Goal: Information Seeking & Learning: Understand process/instructions

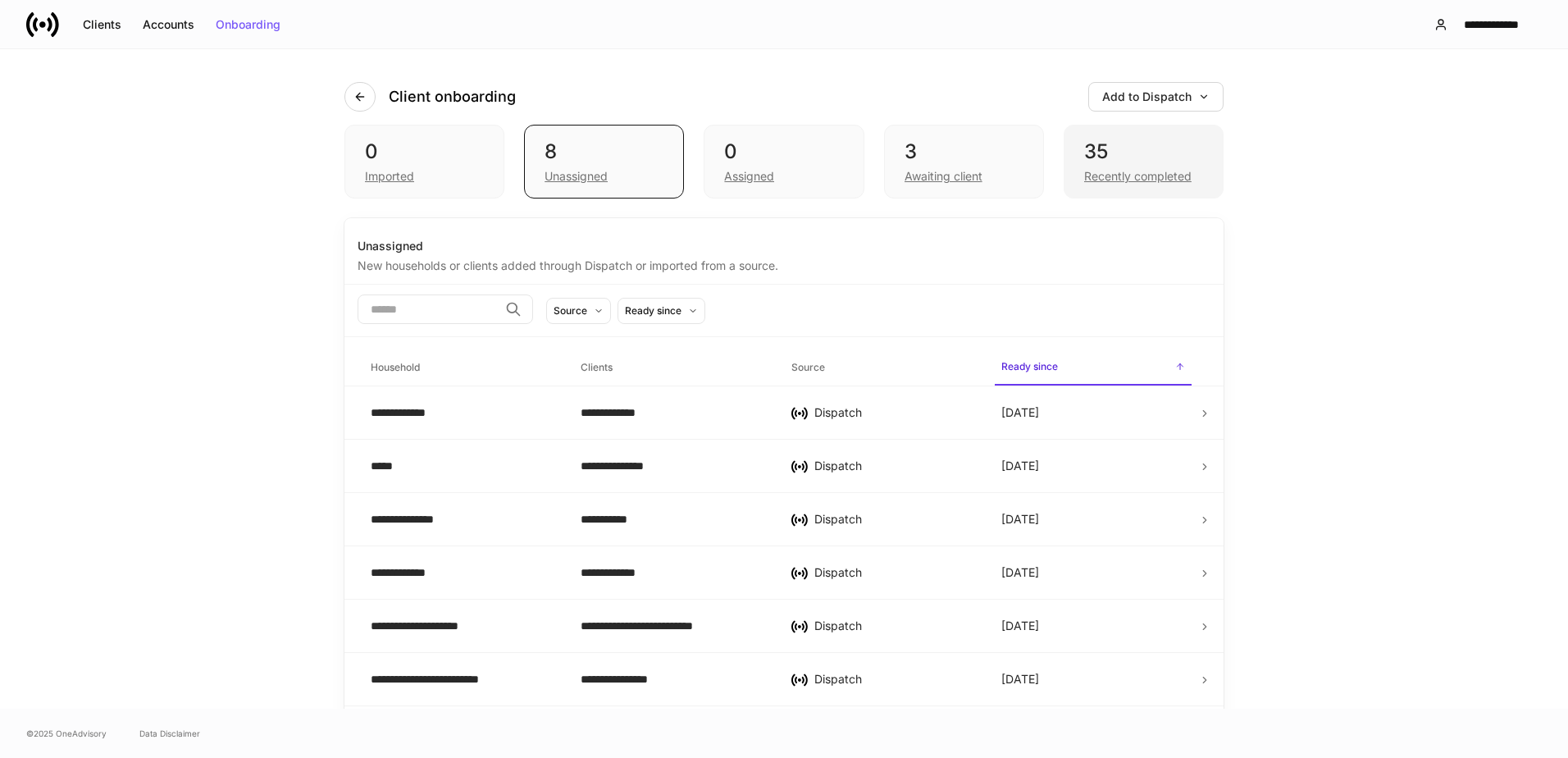
click at [1131, 164] on div "35" at bounding box center [1143, 151] width 119 height 26
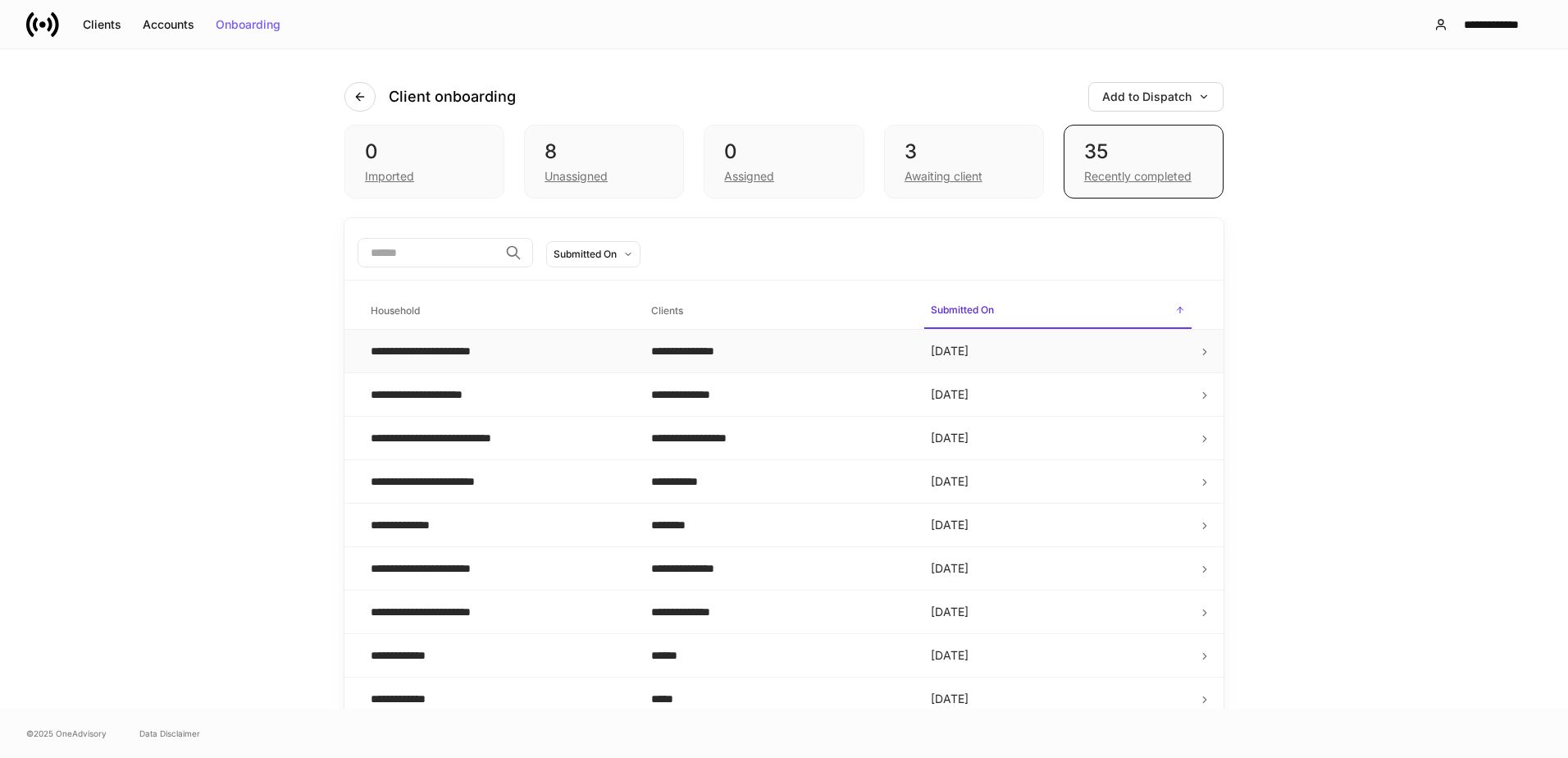
click at [557, 351] on div "**********" at bounding box center [498, 351] width 255 height 17
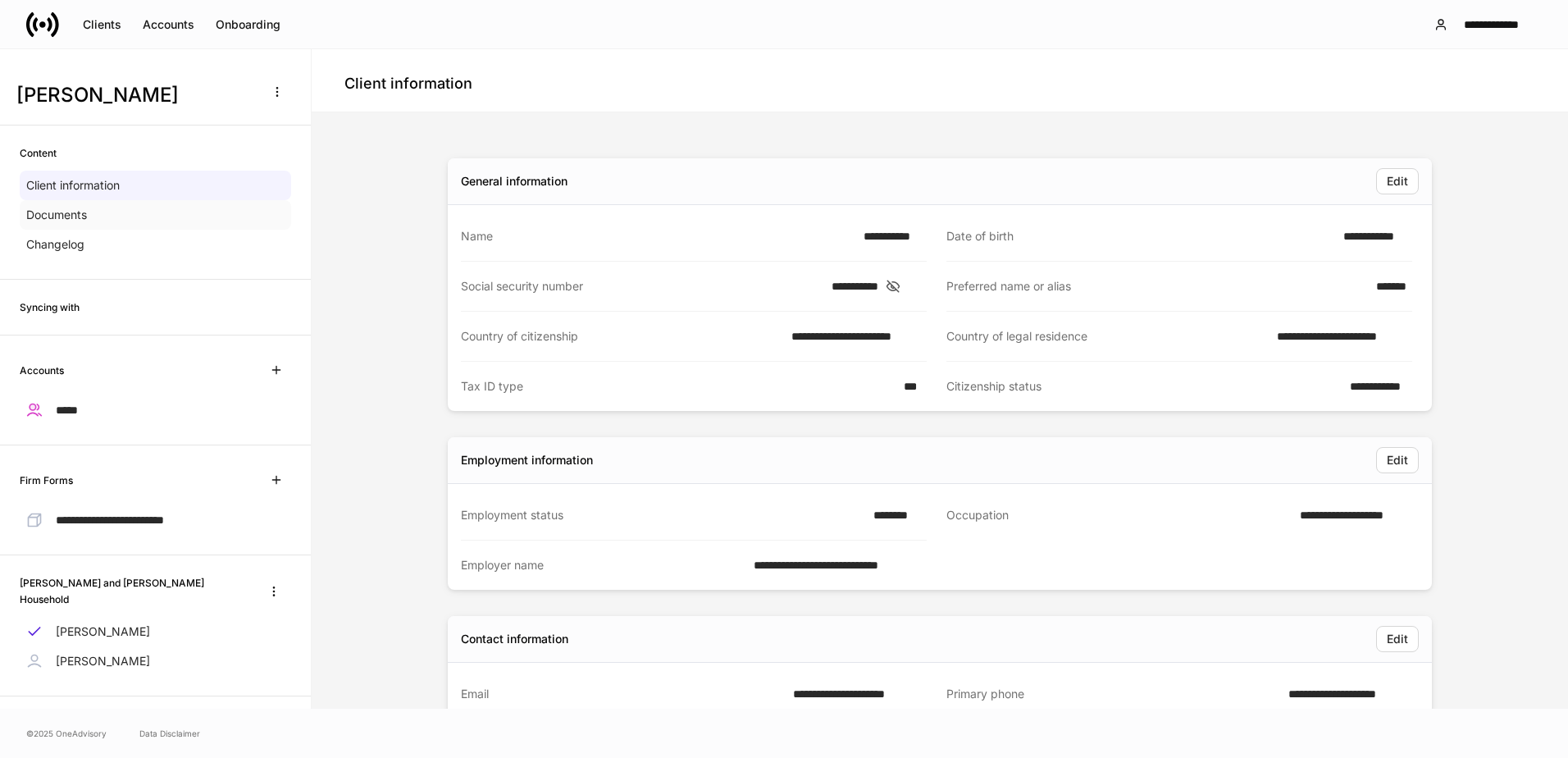
click at [119, 210] on div "Documents" at bounding box center [155, 214] width 271 height 29
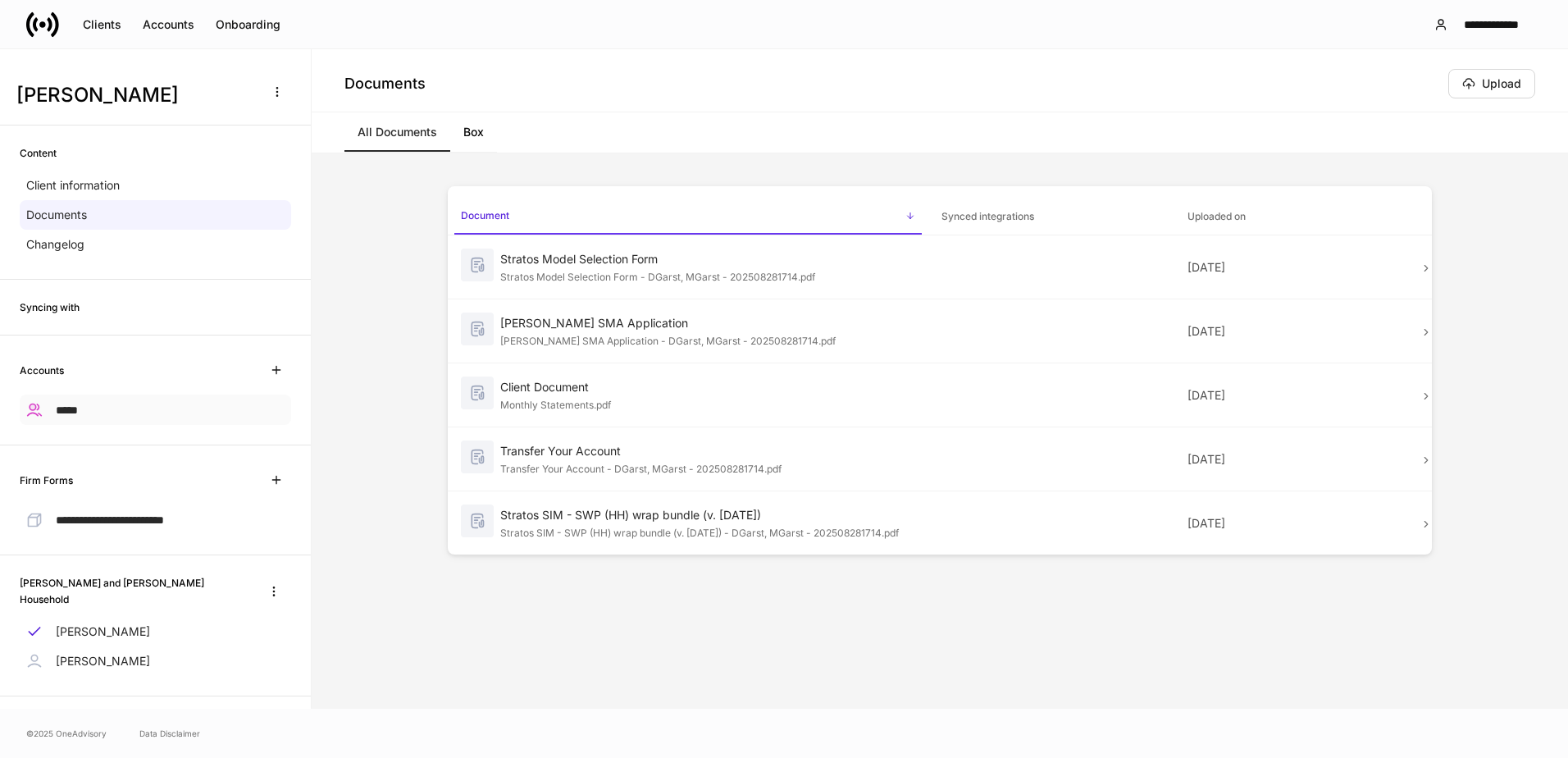
click at [109, 405] on div "*****" at bounding box center [155, 409] width 271 height 30
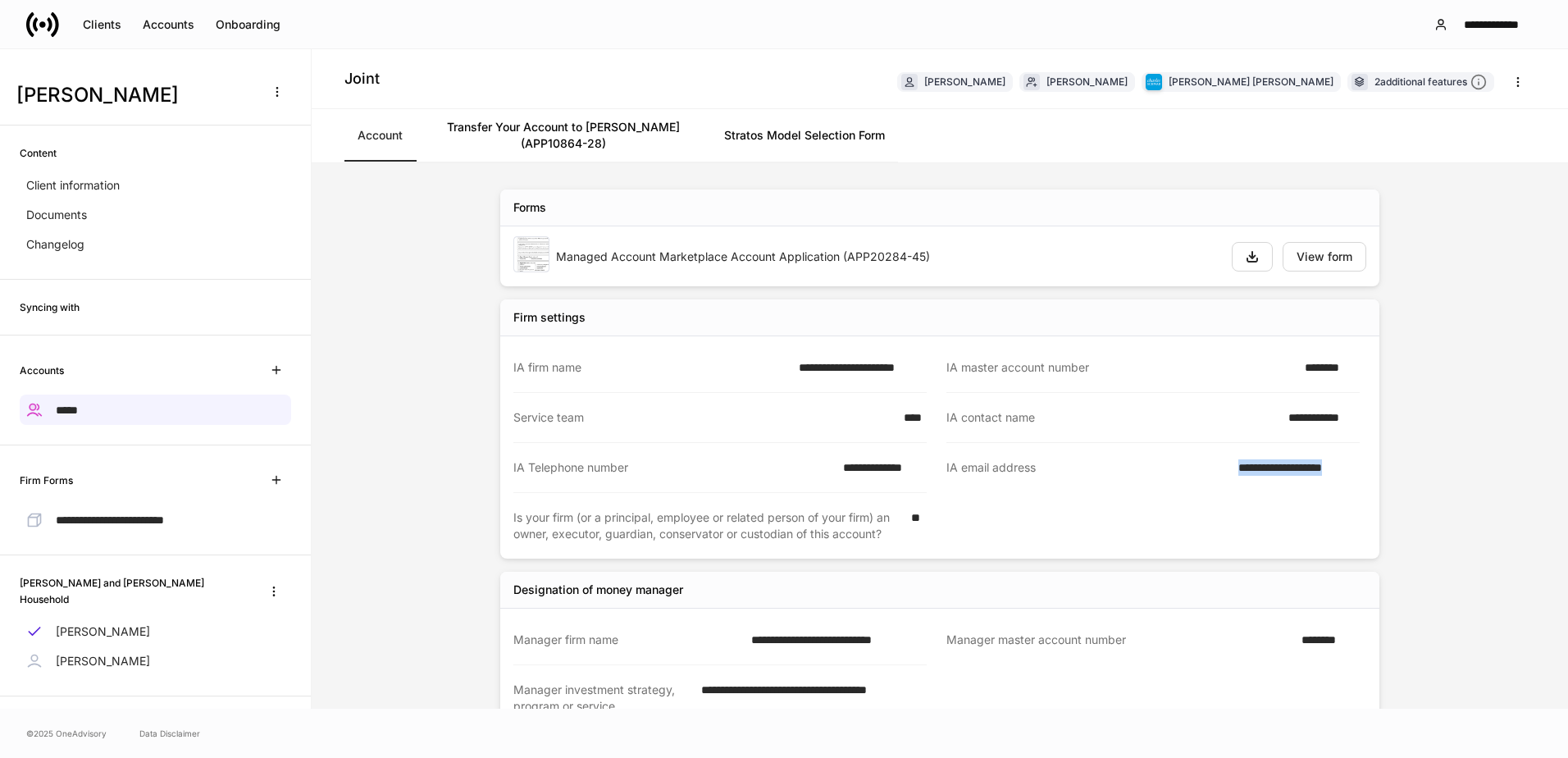
drag, startPoint x: 1224, startPoint y: 470, endPoint x: 1371, endPoint y: 471, distance: 147.0
click at [1371, 471] on div "**********" at bounding box center [939, 429] width 879 height 260
copy div "**********"
click at [89, 30] on div "Clients" at bounding box center [102, 24] width 38 height 12
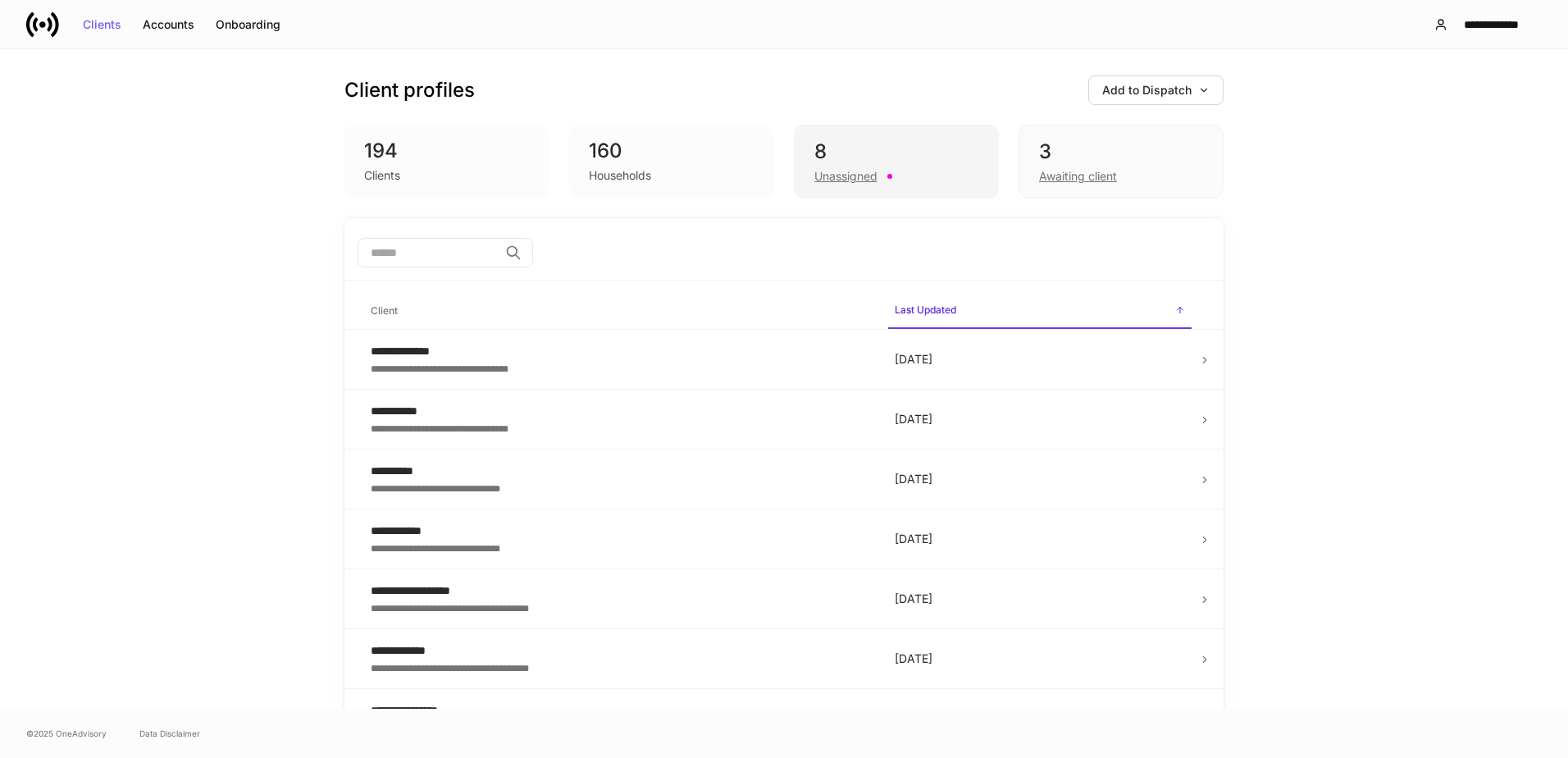
click at [844, 159] on div "8" at bounding box center [895, 151] width 164 height 26
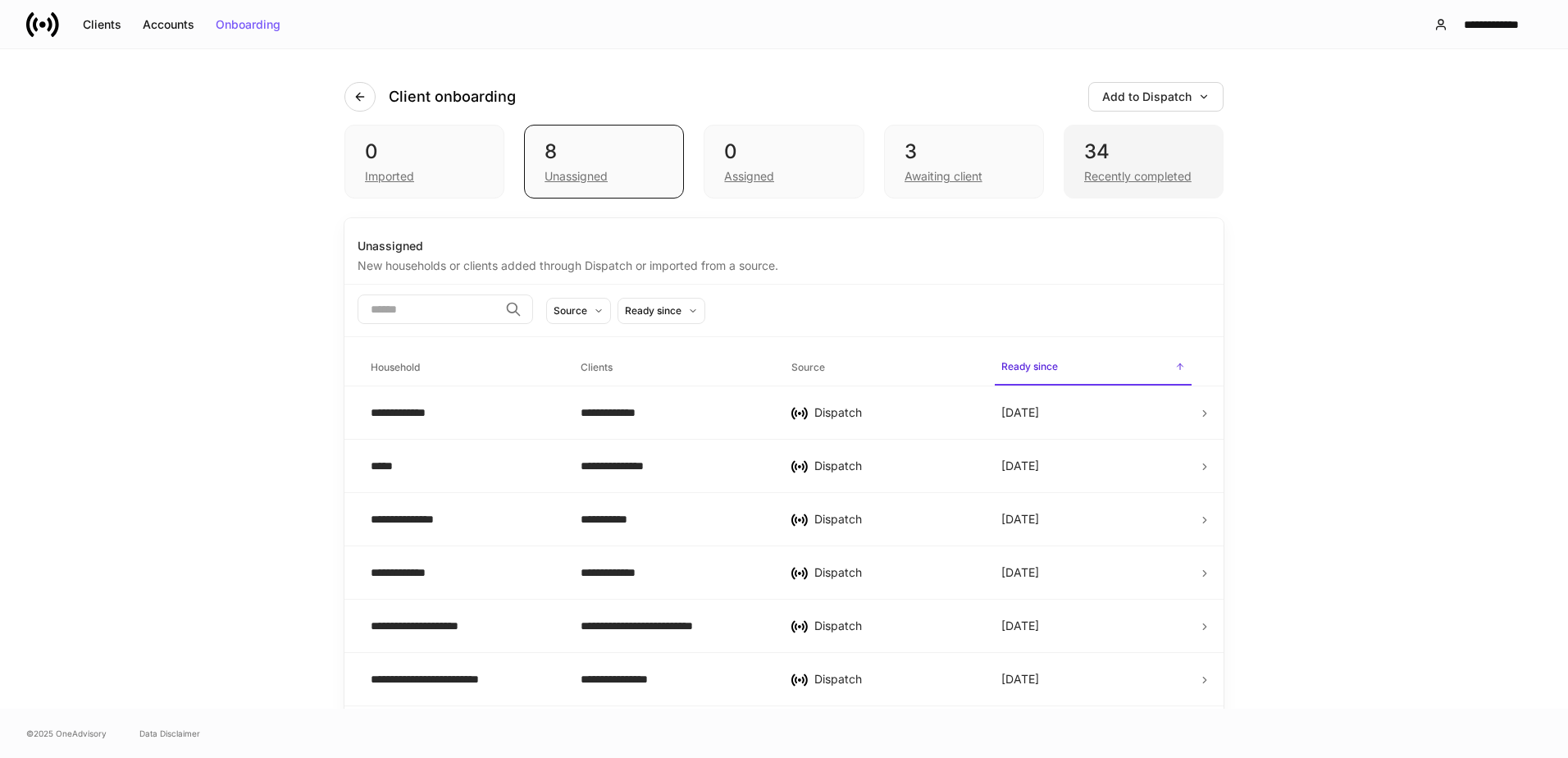
click at [1125, 164] on div "34" at bounding box center [1143, 151] width 119 height 26
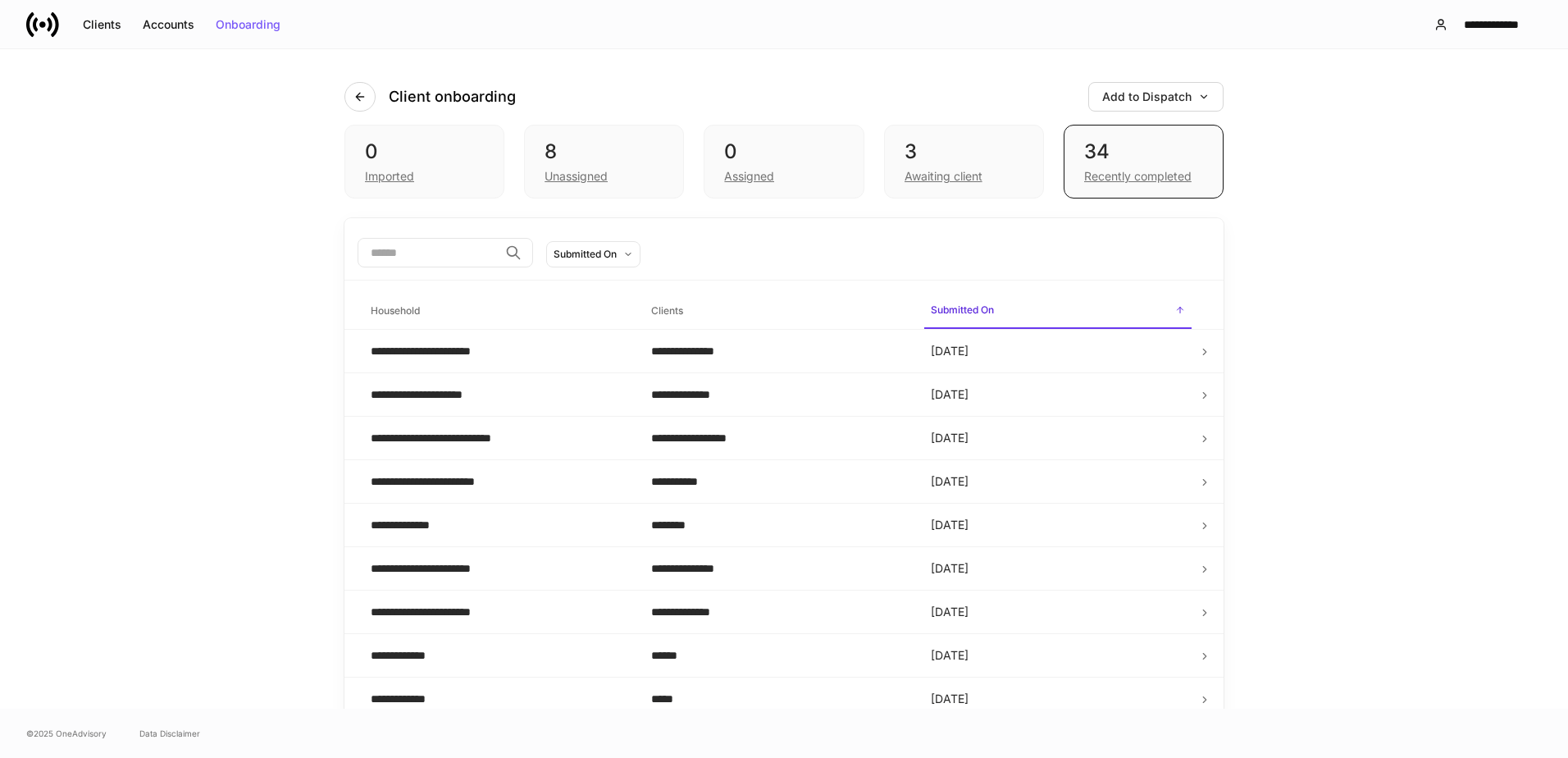
click at [1393, 97] on div "**********" at bounding box center [784, 378] width 1568 height 659
click at [111, 19] on div "Clients" at bounding box center [102, 24] width 38 height 12
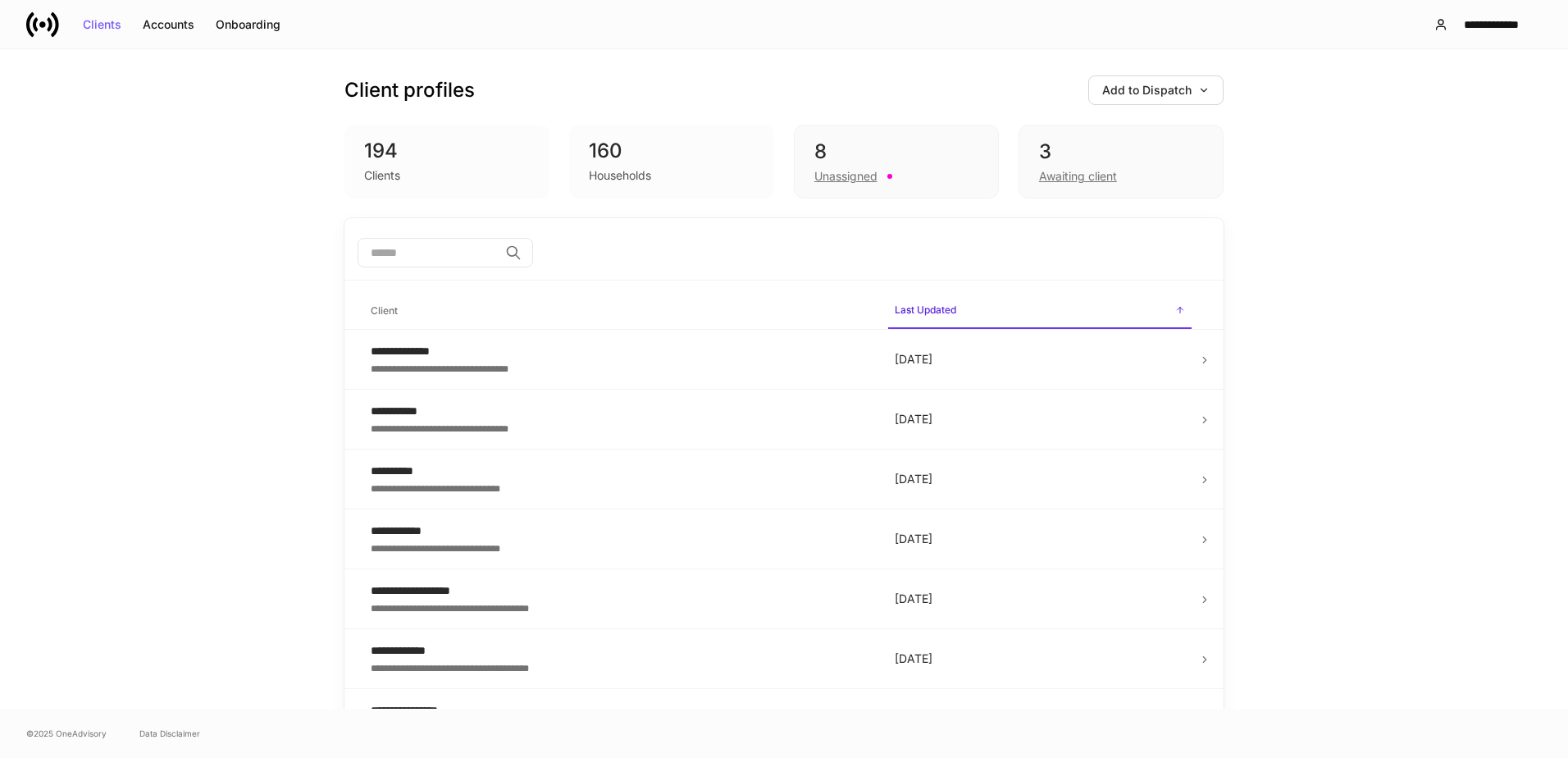
click at [44, 24] on icon at bounding box center [42, 24] width 7 height 7
click at [1165, 93] on div "Add to Dispatch" at bounding box center [1156, 90] width 108 height 12
click at [1158, 140] on div "Add clients manually" at bounding box center [1113, 136] width 112 height 17
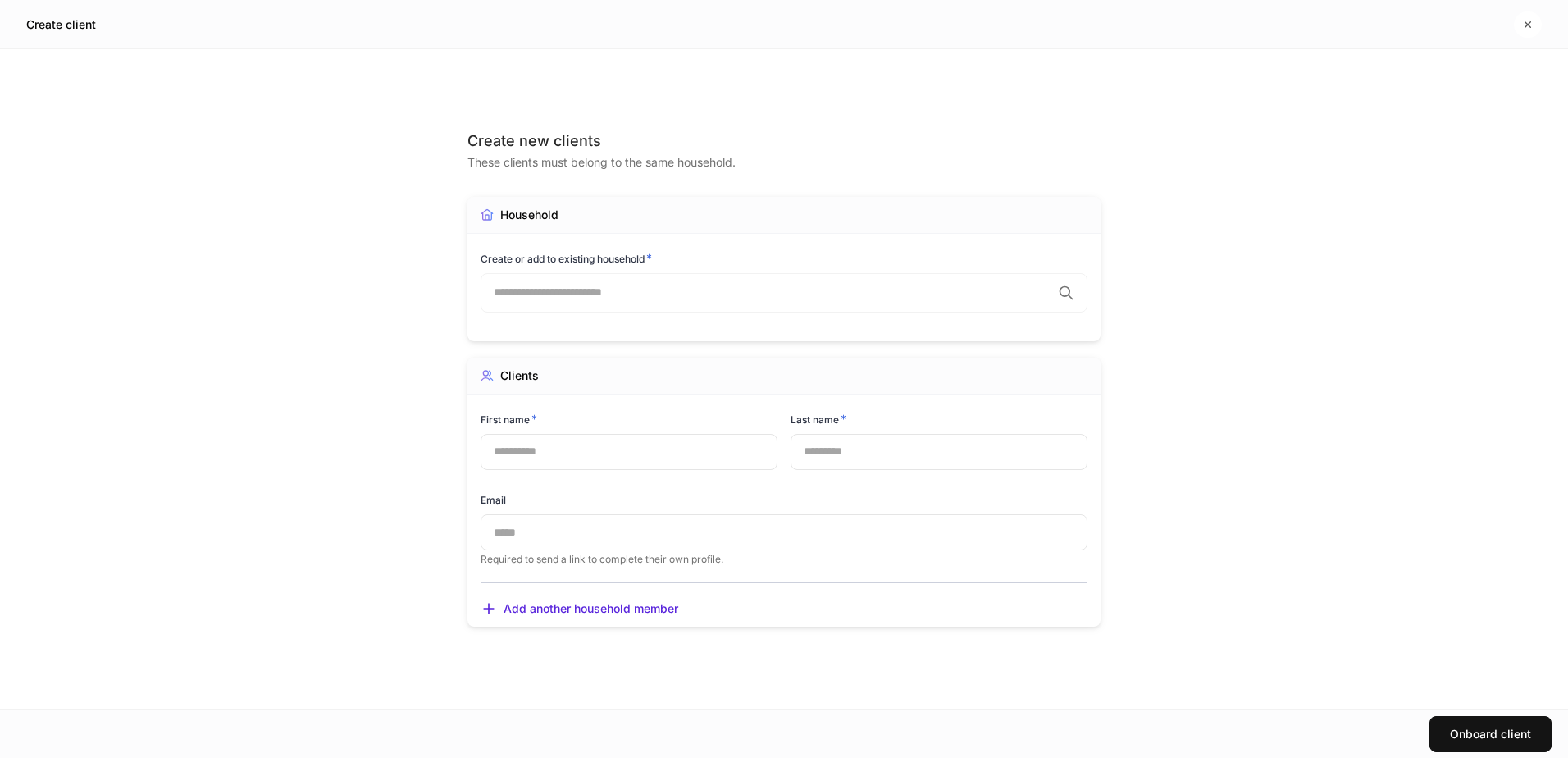
click at [58, 25] on h5 "Create client" at bounding box center [61, 24] width 70 height 17
click at [1524, 28] on icon "button" at bounding box center [1527, 24] width 13 height 13
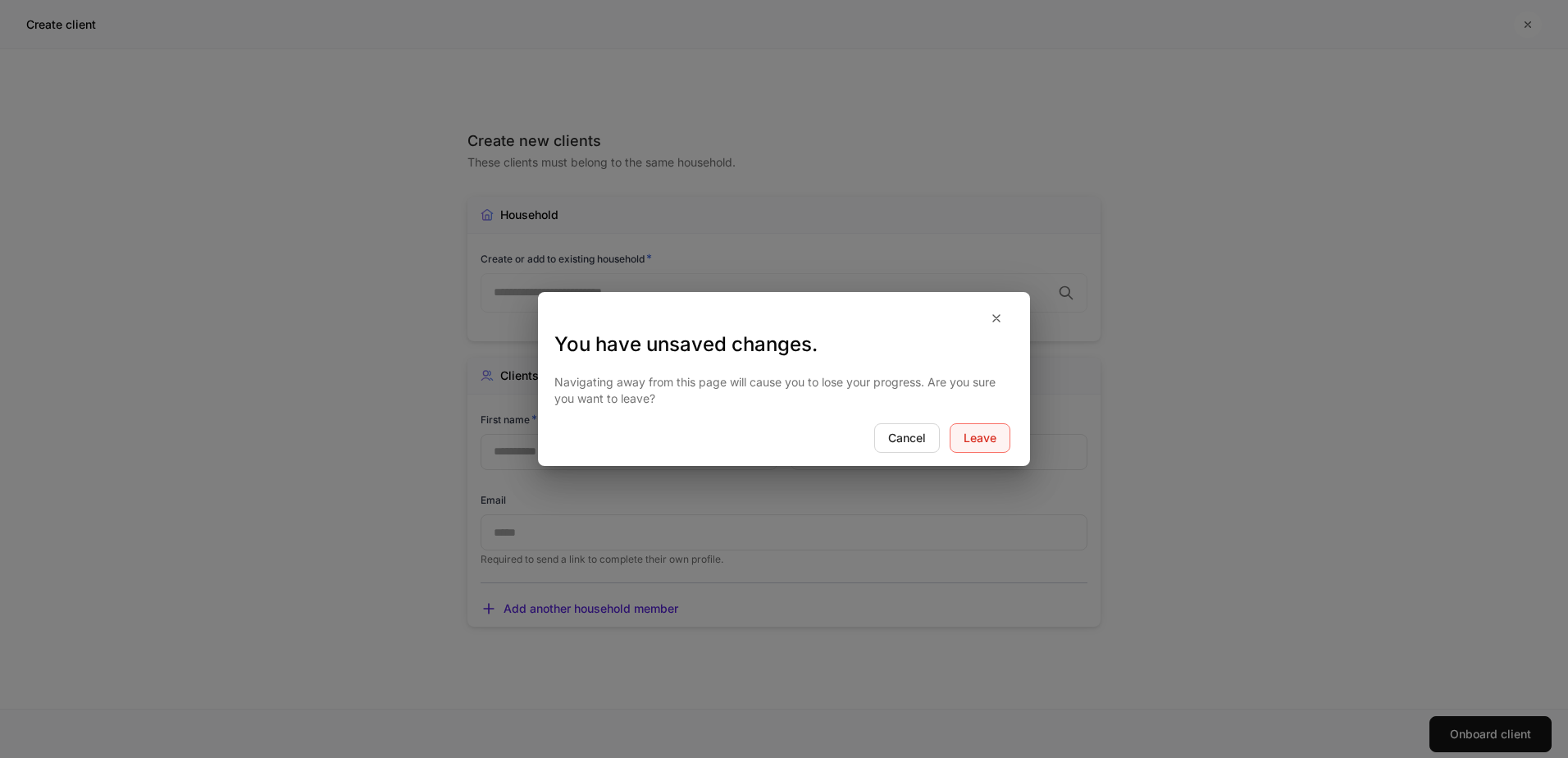
click at [974, 436] on div "Leave" at bounding box center [979, 438] width 32 height 12
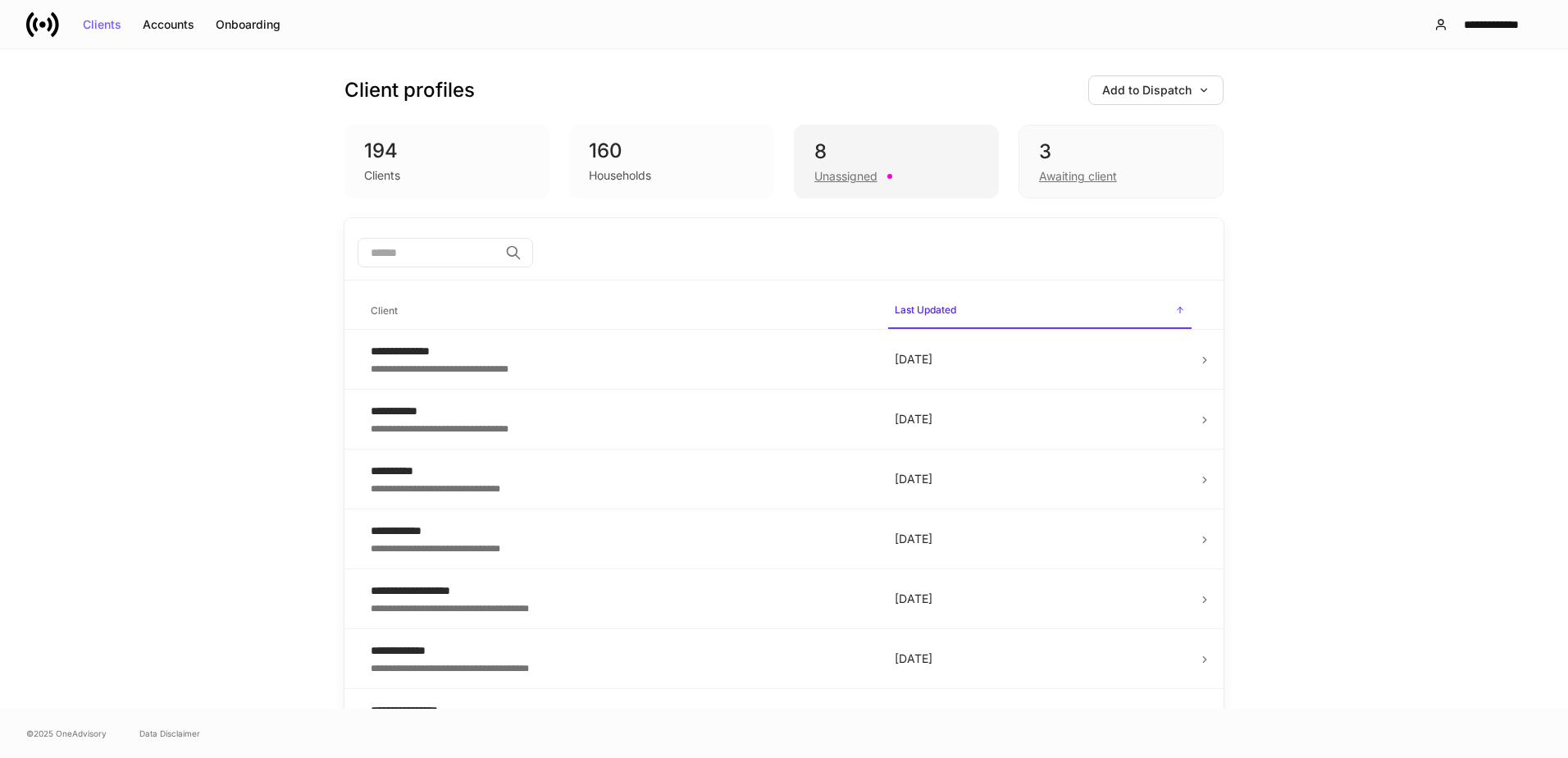
click at [860, 176] on div "Unassigned" at bounding box center [845, 176] width 63 height 17
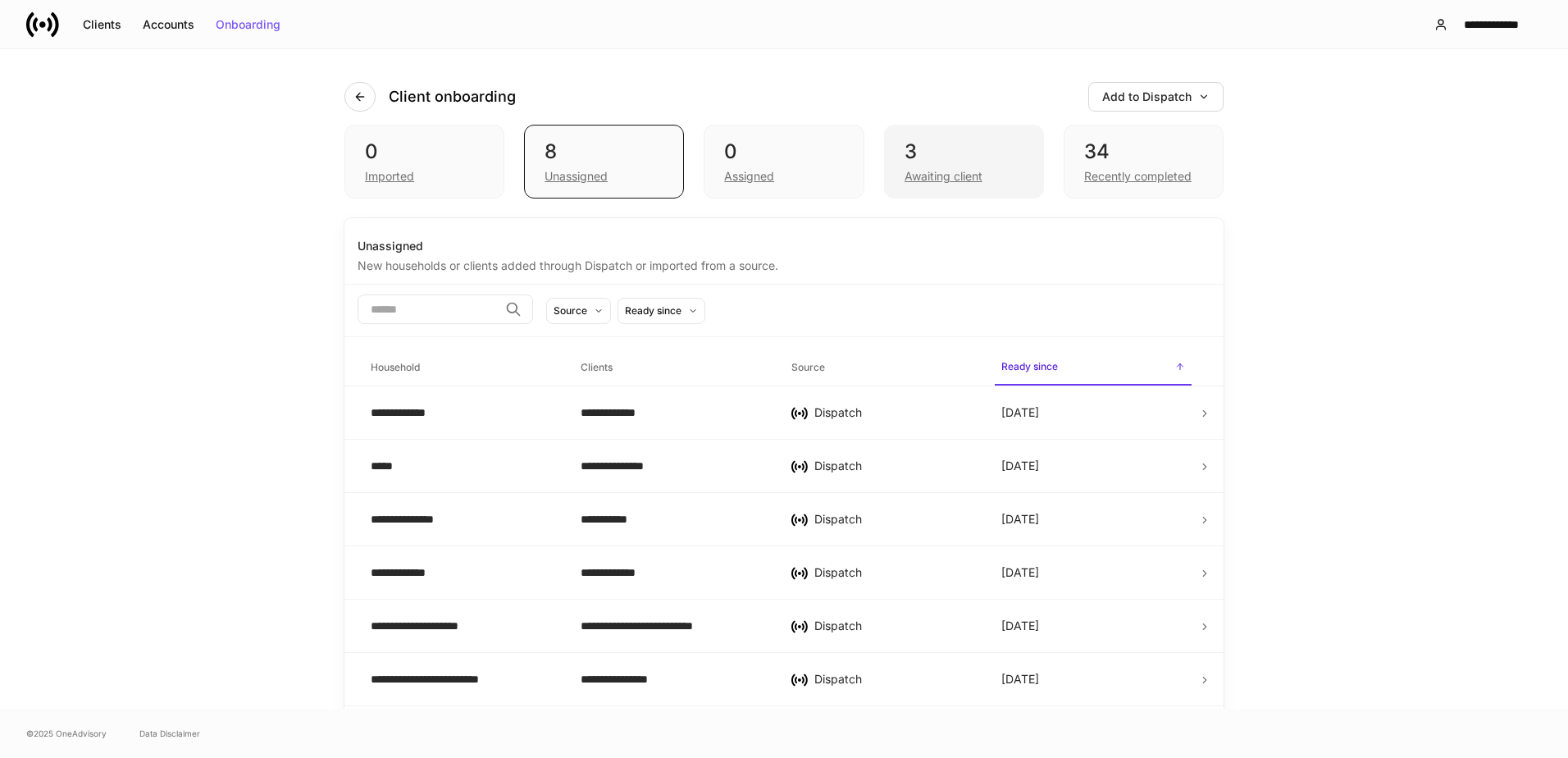
click at [963, 166] on div "Awaiting client" at bounding box center [963, 174] width 119 height 20
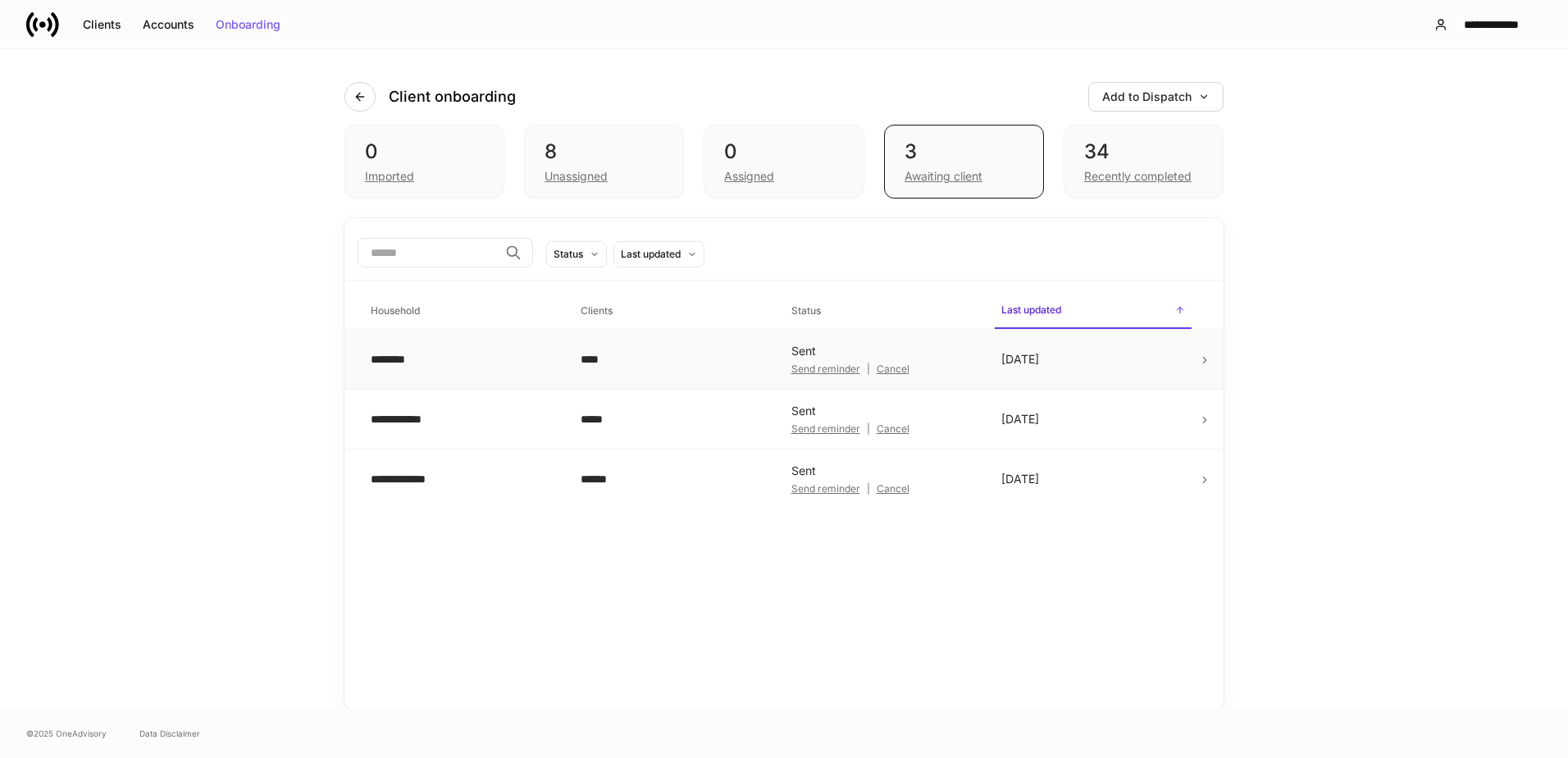
click at [510, 372] on td "********" at bounding box center [462, 359] width 210 height 60
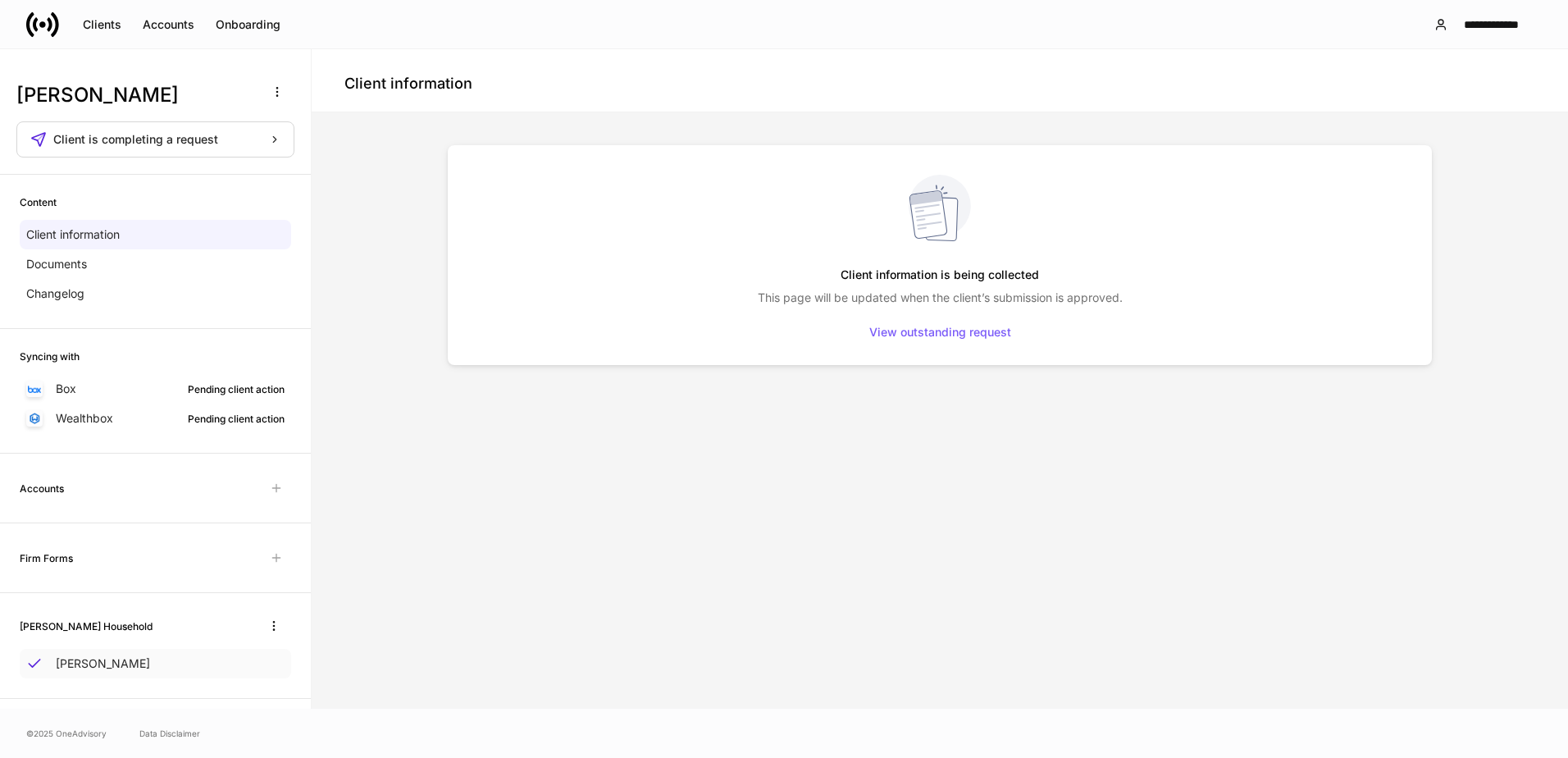
click at [86, 661] on p "Jane Doe" at bounding box center [103, 663] width 94 height 17
click at [103, 24] on div "Clients" at bounding box center [102, 24] width 38 height 12
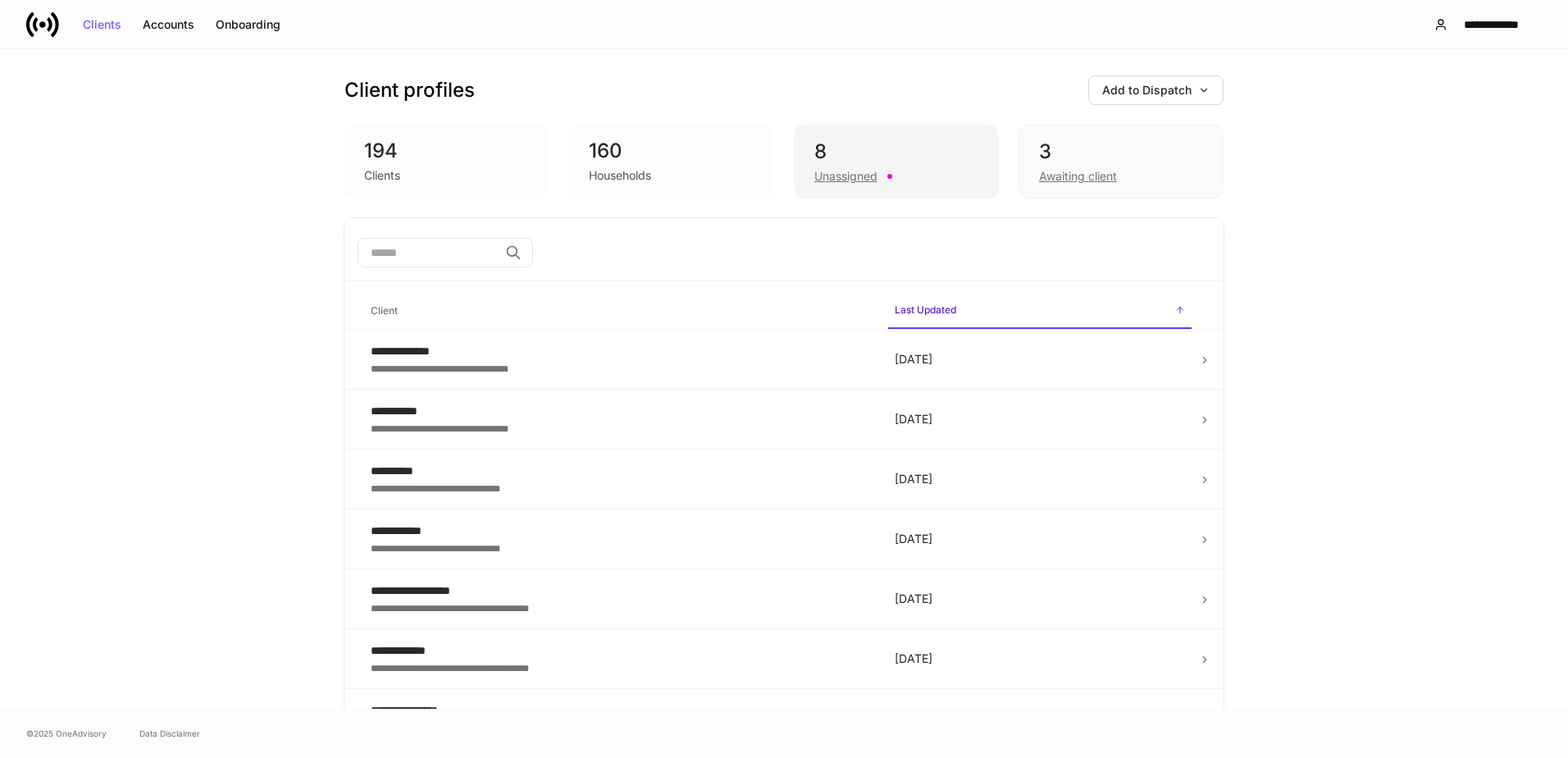
click at [877, 154] on div "8" at bounding box center [895, 151] width 164 height 26
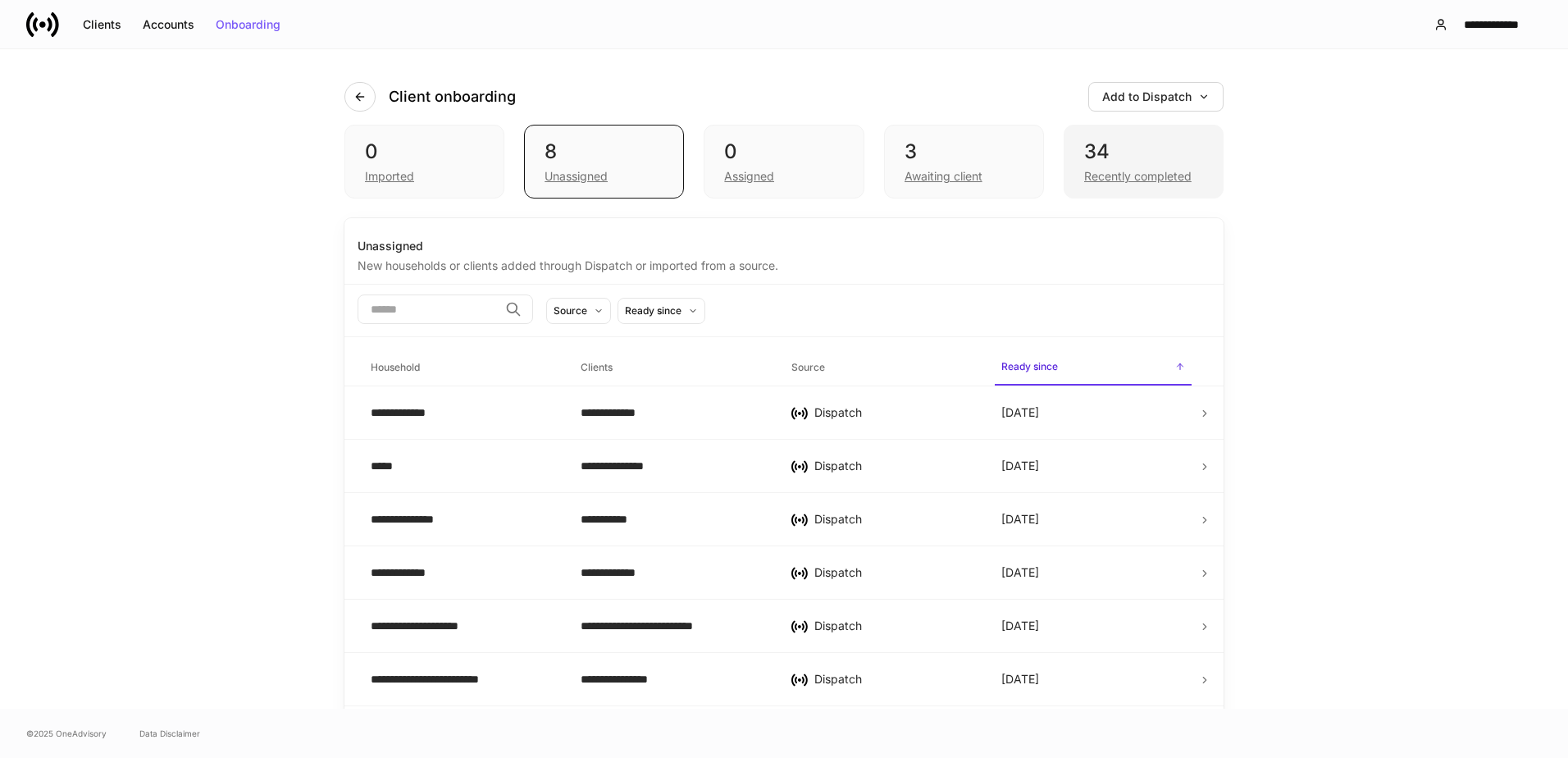
click at [1106, 176] on div "Recently completed" at bounding box center [1138, 176] width 108 height 17
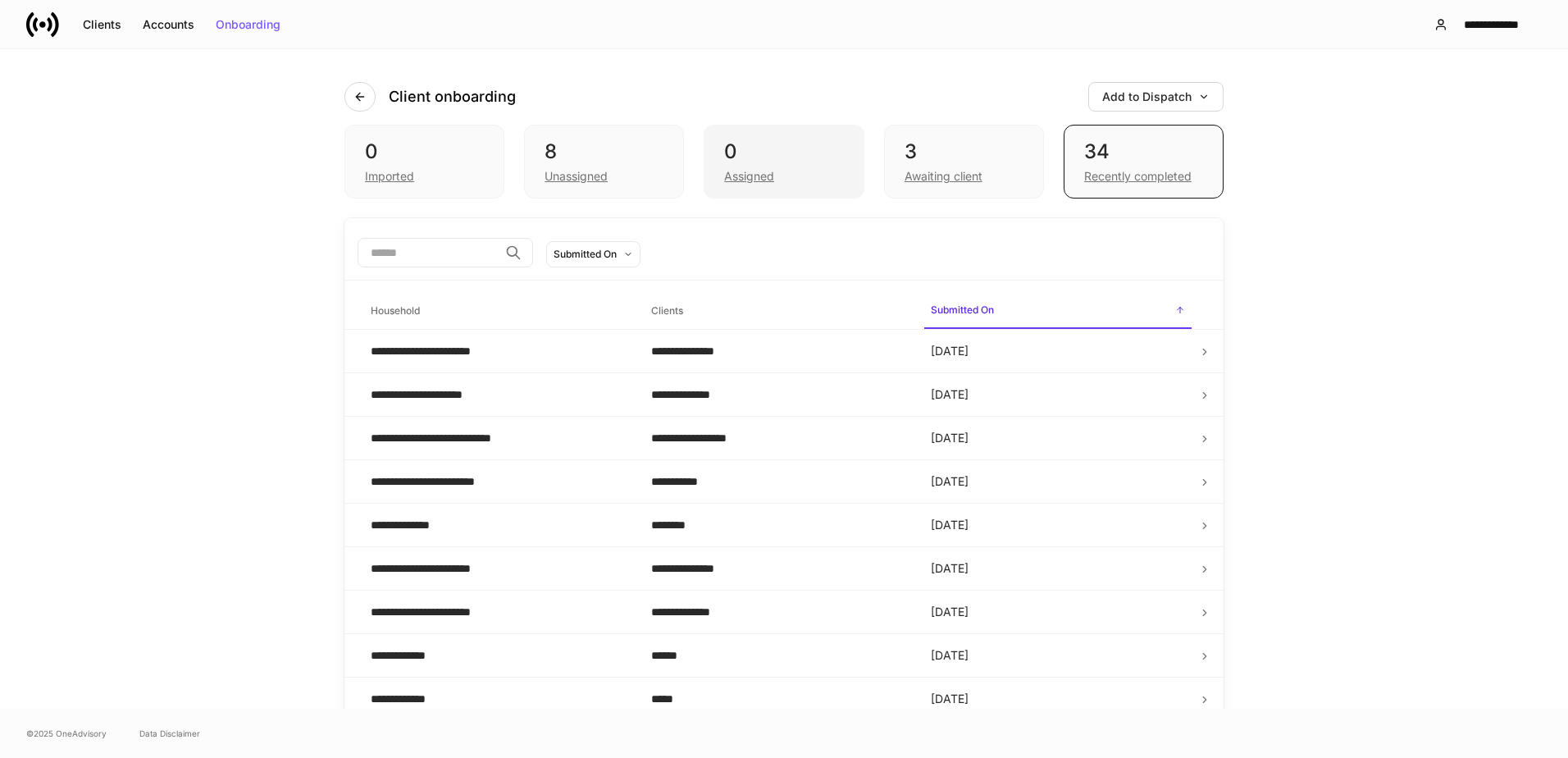
click at [773, 153] on div "0" at bounding box center [783, 151] width 119 height 26
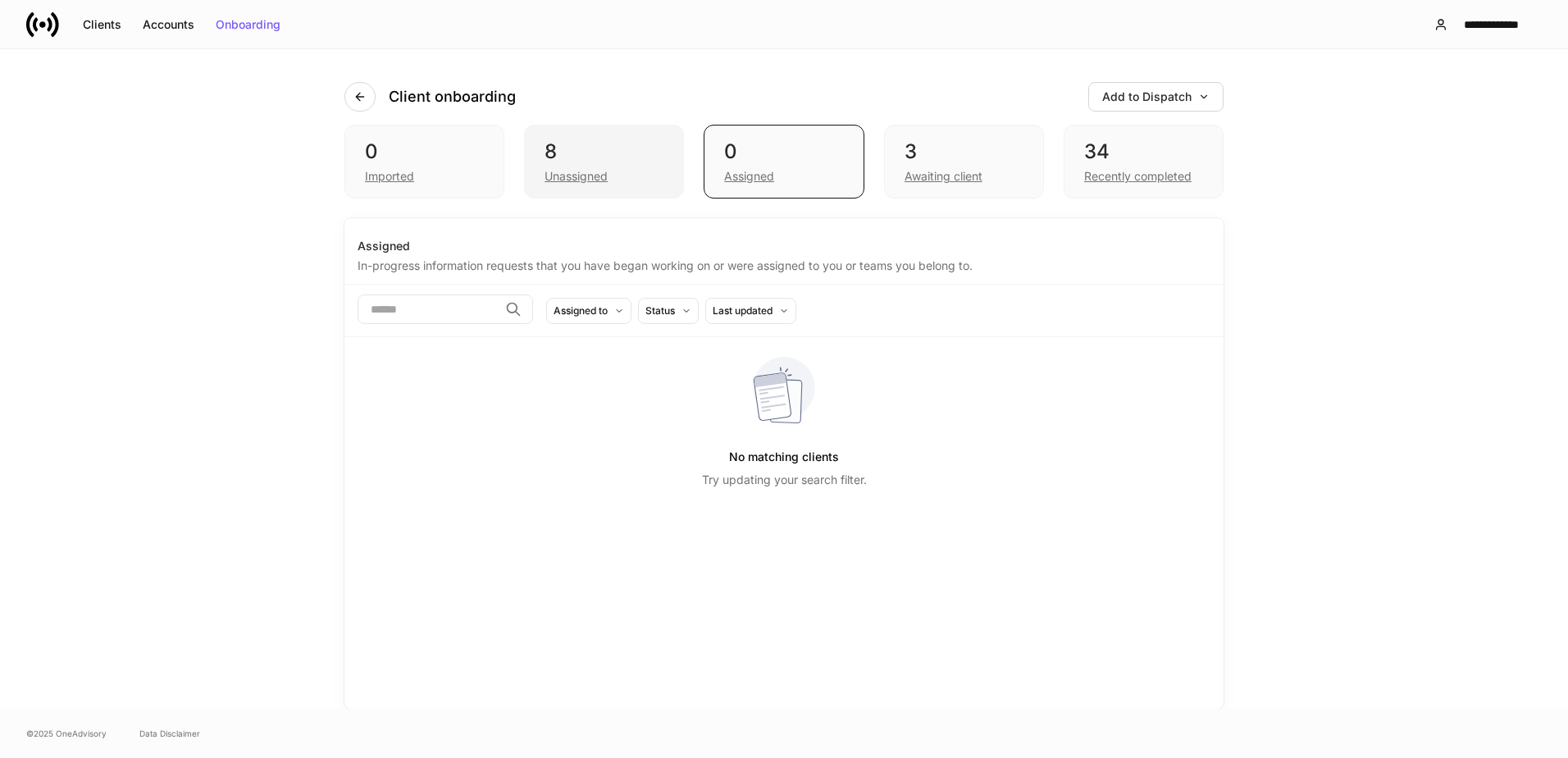
click at [598, 158] on div "8" at bounding box center [603, 151] width 119 height 26
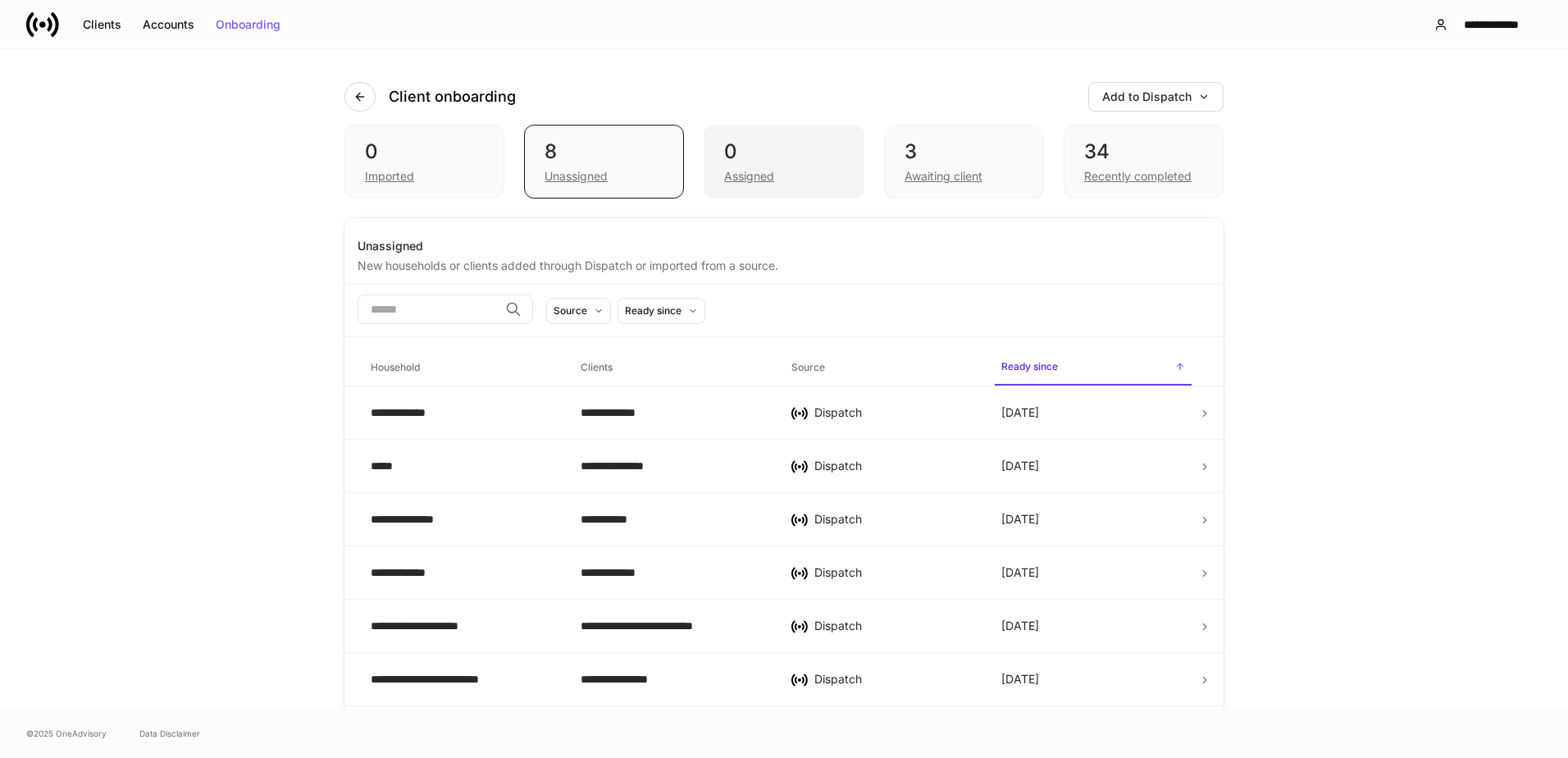
click at [768, 143] on div "0" at bounding box center [783, 151] width 119 height 26
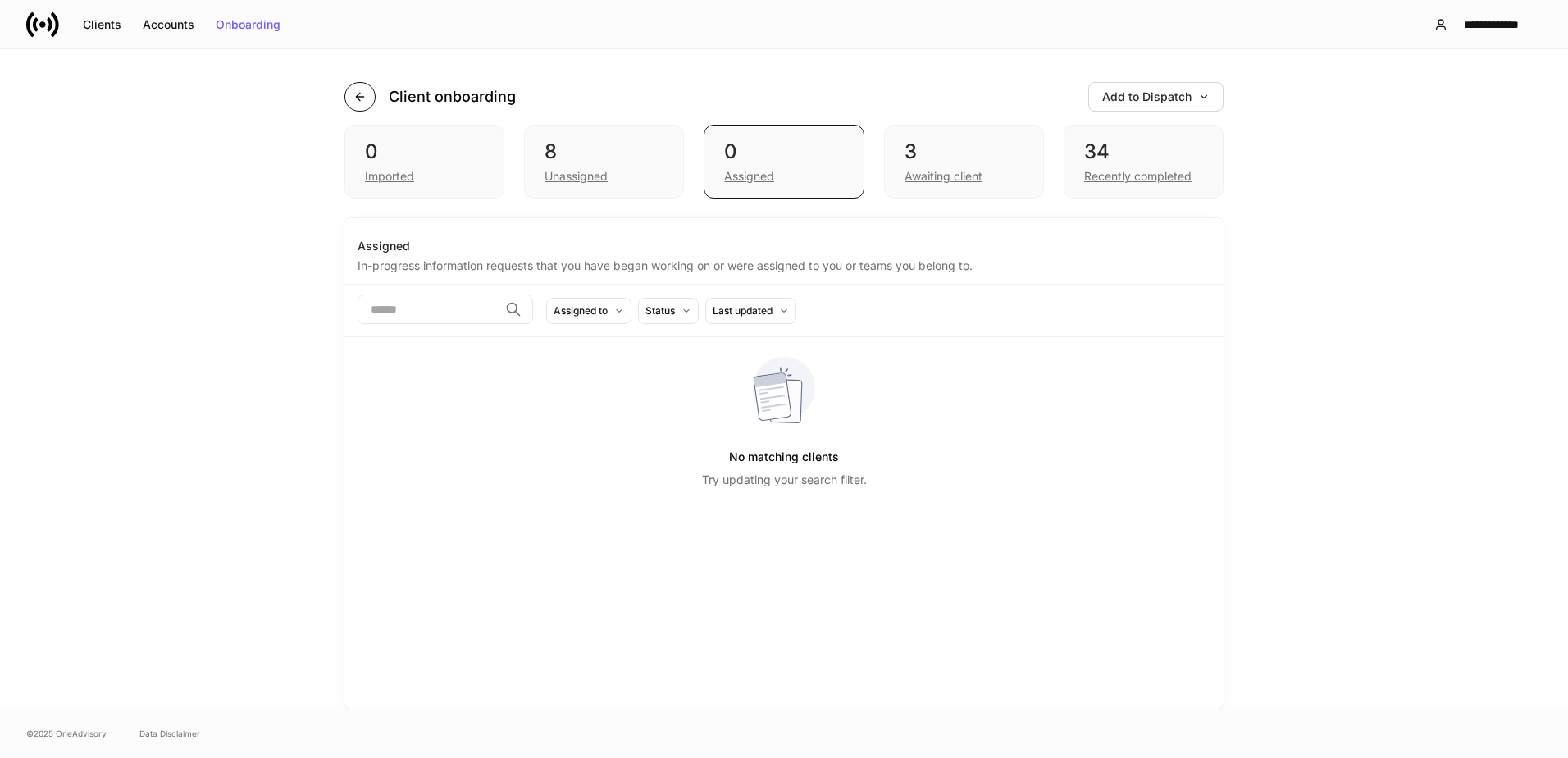
click at [364, 96] on icon "button" at bounding box center [359, 96] width 13 height 13
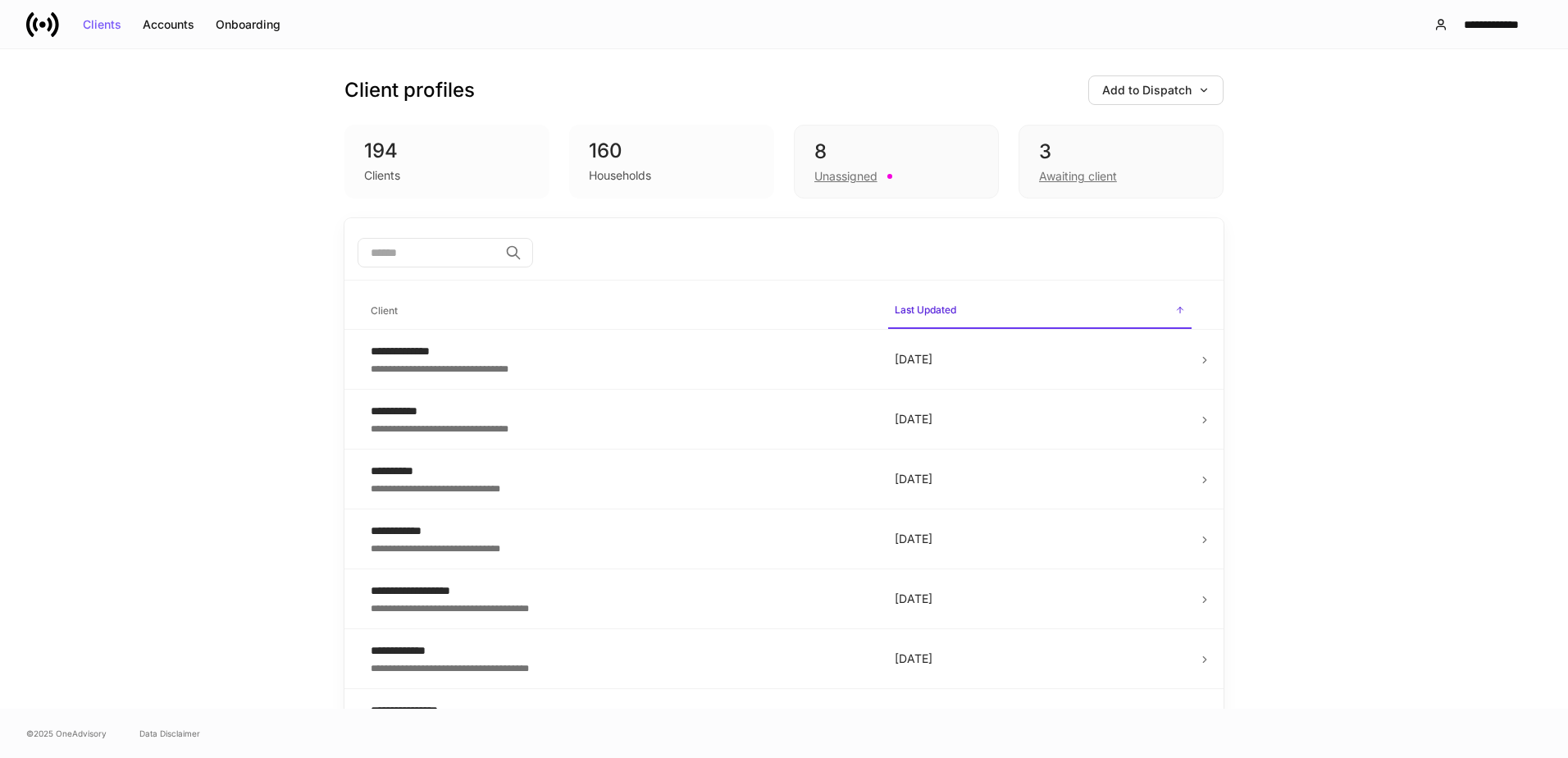
click at [642, 163] on div "160" at bounding box center [671, 151] width 166 height 26
click at [615, 161] on div "160" at bounding box center [671, 151] width 166 height 26
click at [1076, 164] on div "3" at bounding box center [1120, 151] width 164 height 26
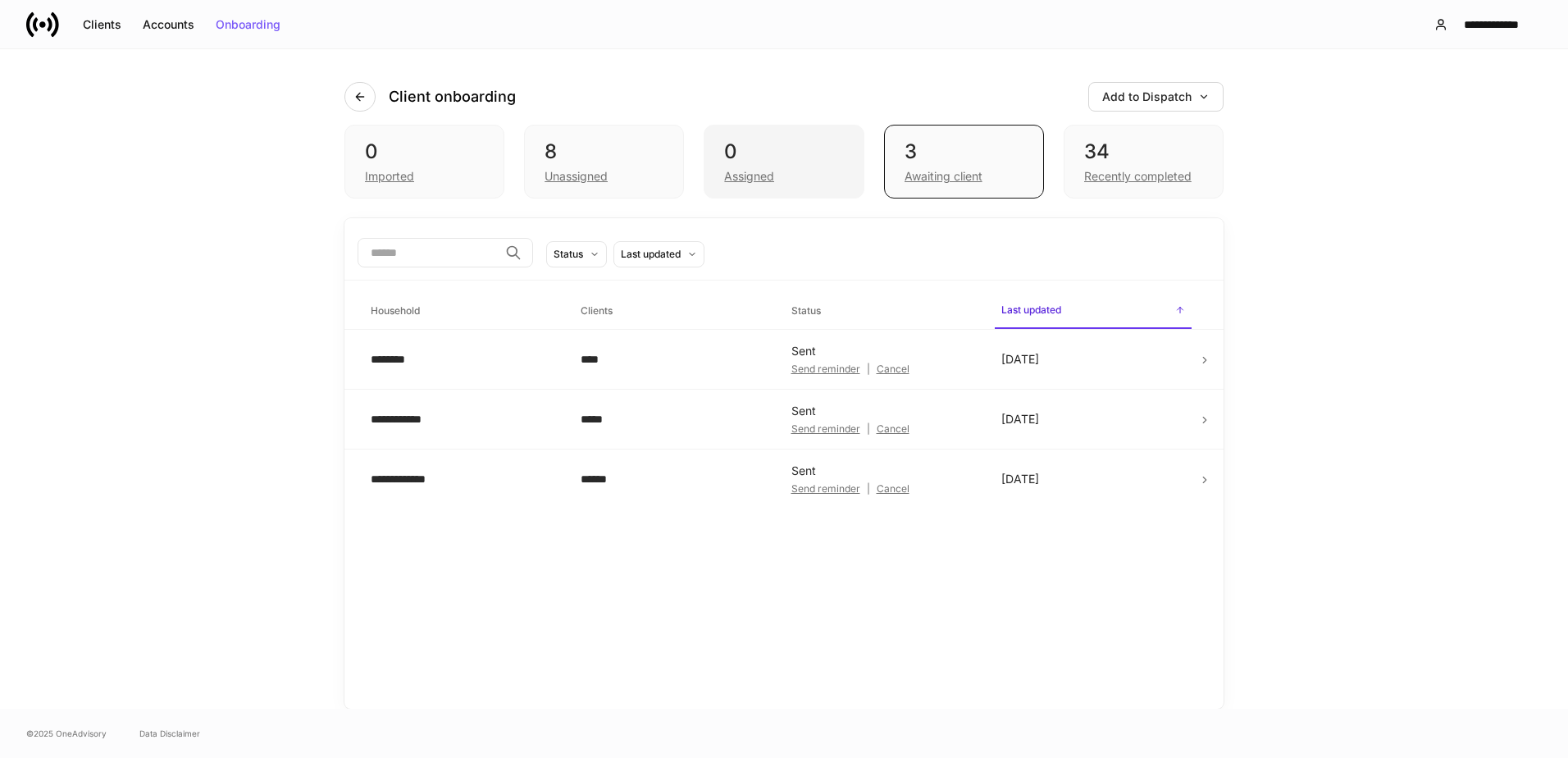
click at [752, 166] on div "Assigned" at bounding box center [783, 174] width 119 height 20
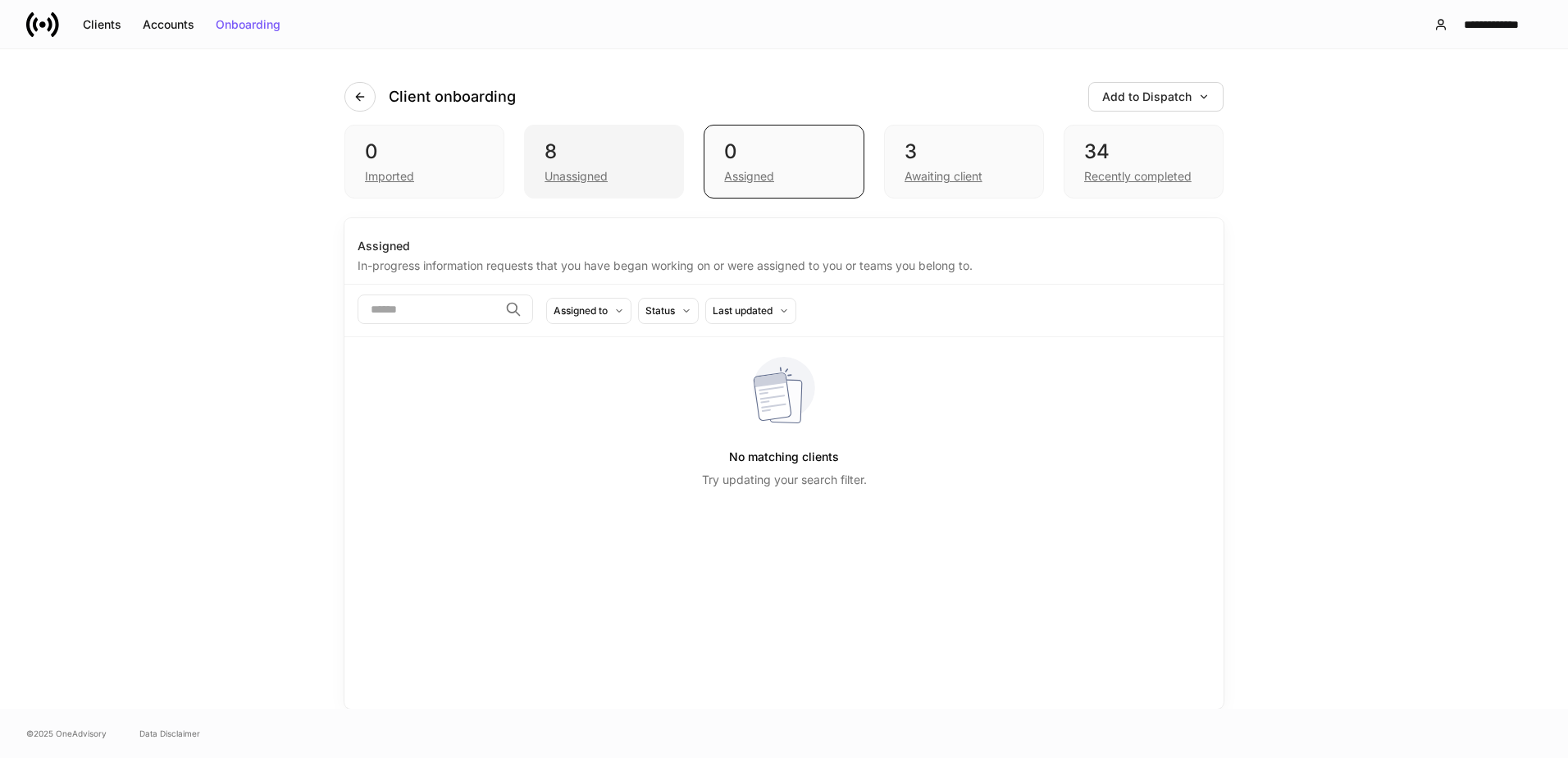
click at [585, 166] on div "Unassigned" at bounding box center [603, 174] width 119 height 20
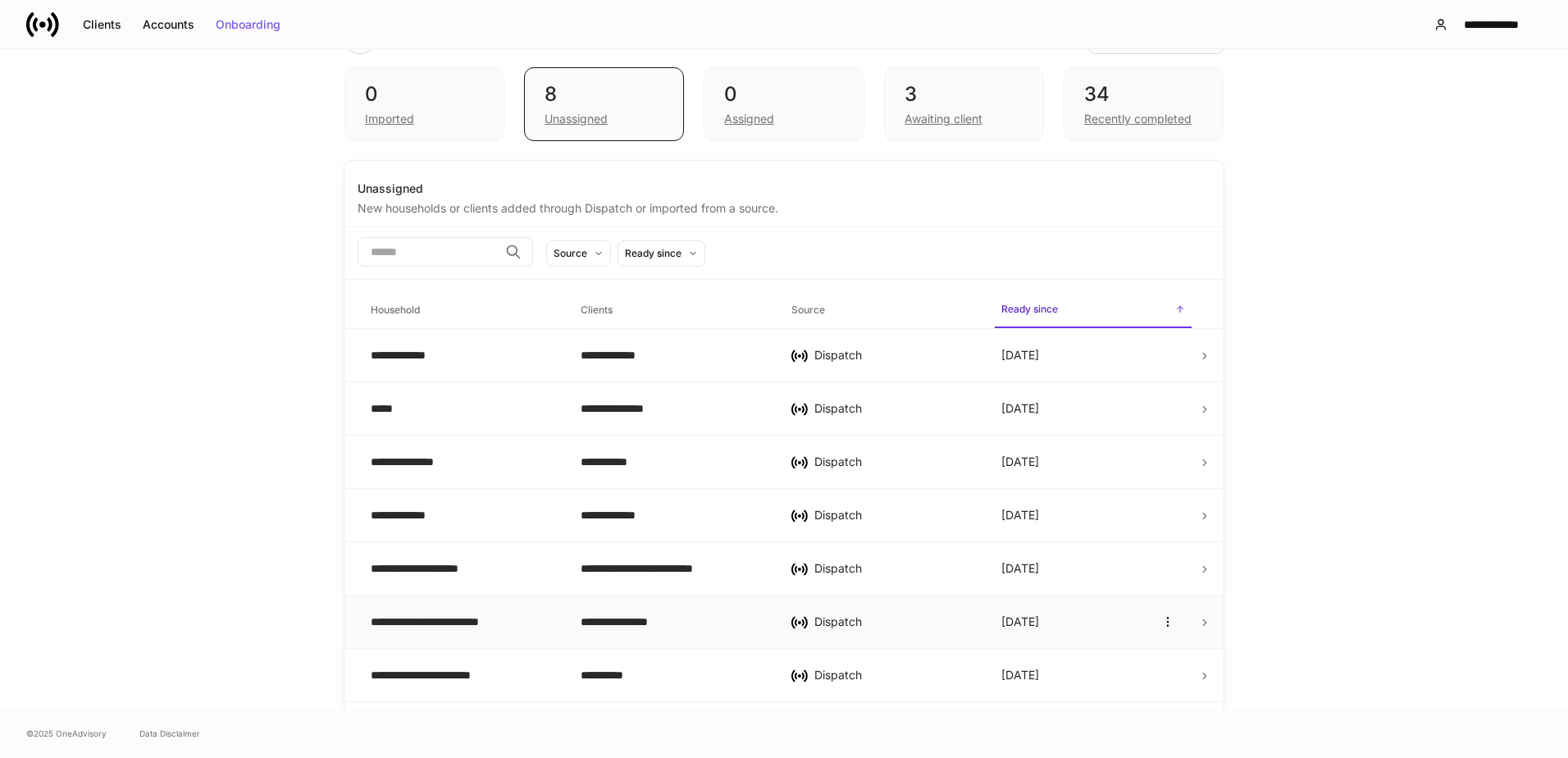
scroll to position [103, 0]
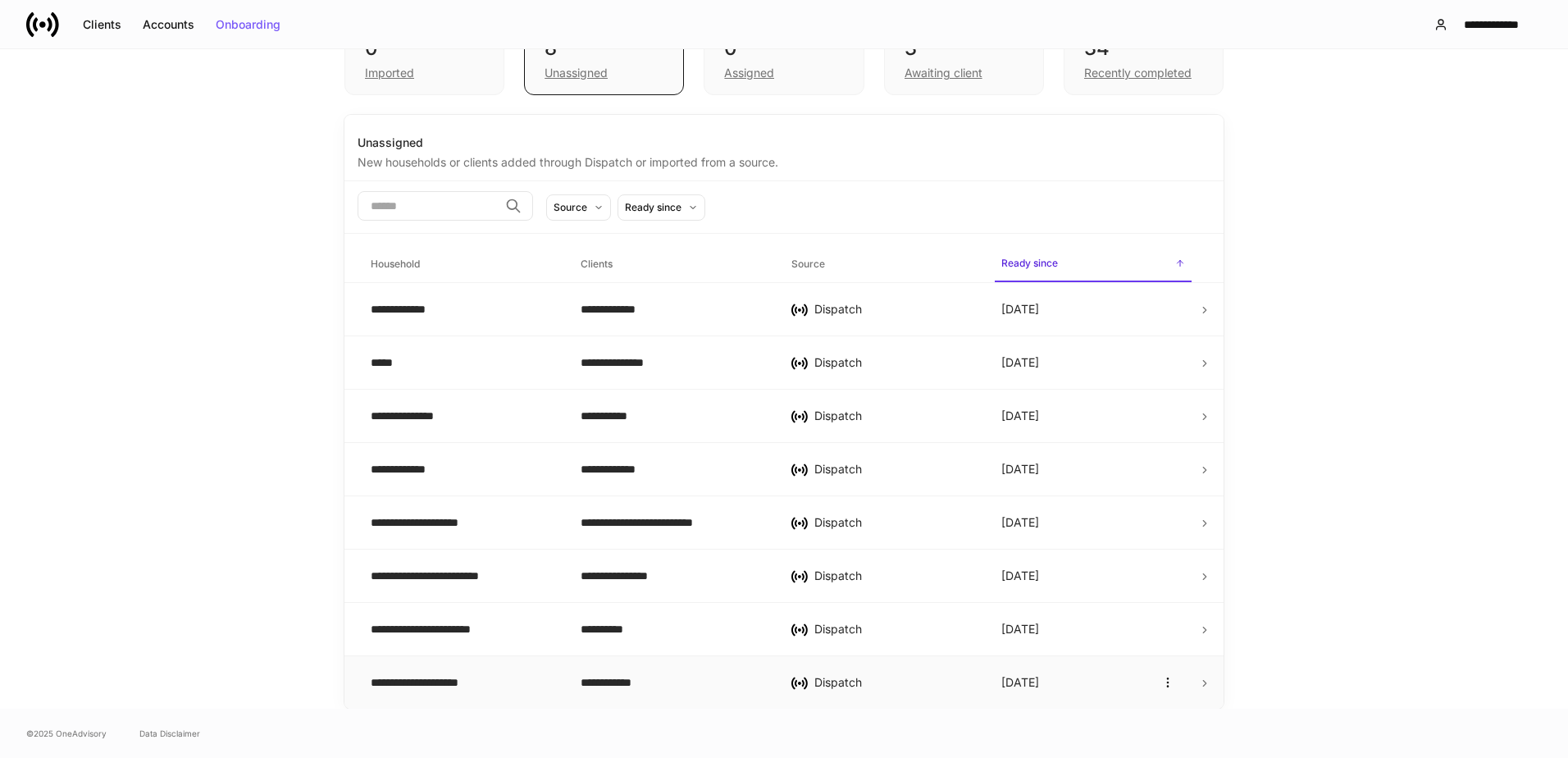
click at [448, 674] on div "**********" at bounding box center [462, 682] width 184 height 17
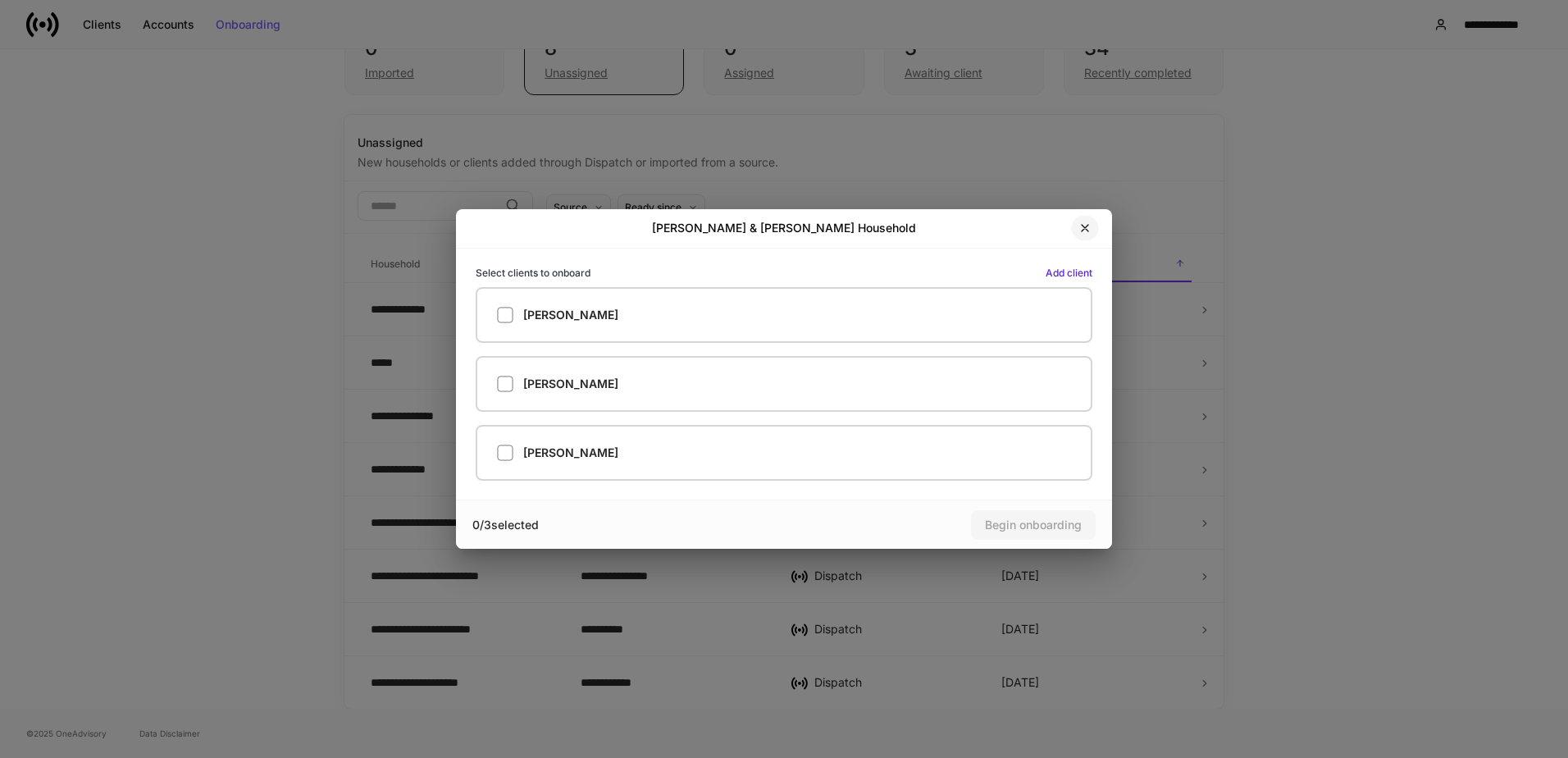
click at [1084, 226] on icon "button" at bounding box center [1084, 227] width 13 height 13
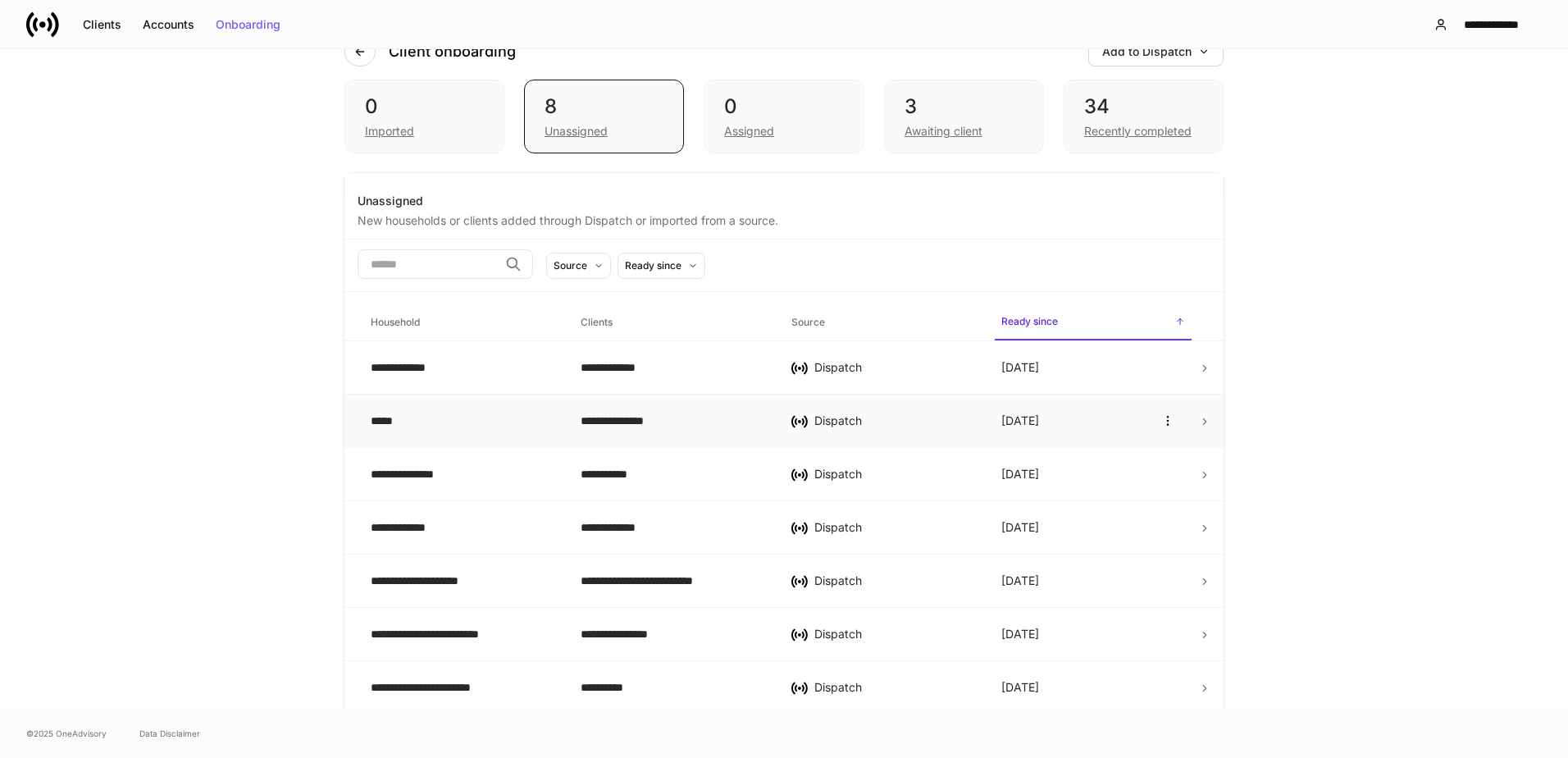
scroll to position [0, 0]
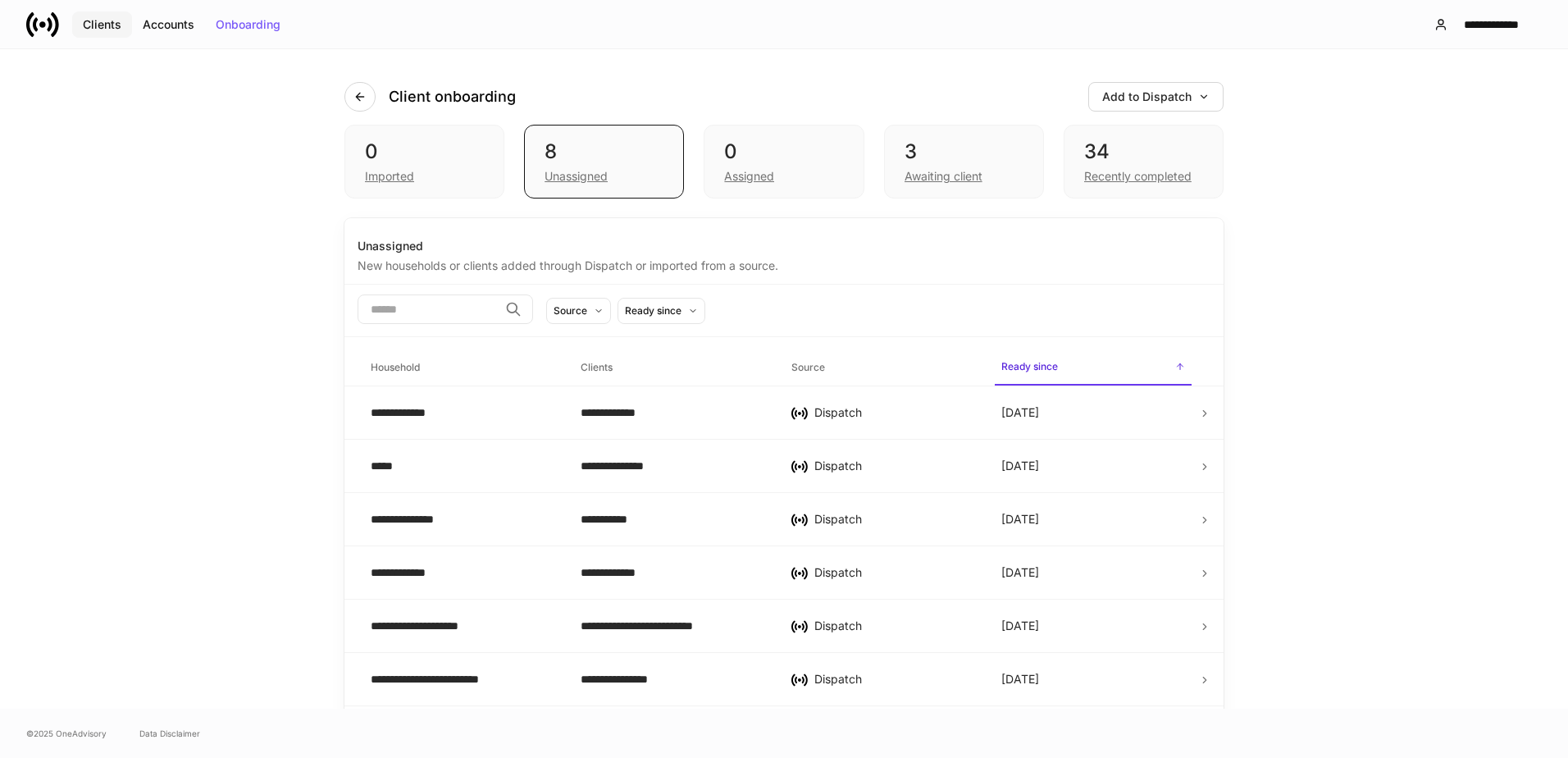
click at [95, 23] on div "Clients" at bounding box center [102, 24] width 38 height 12
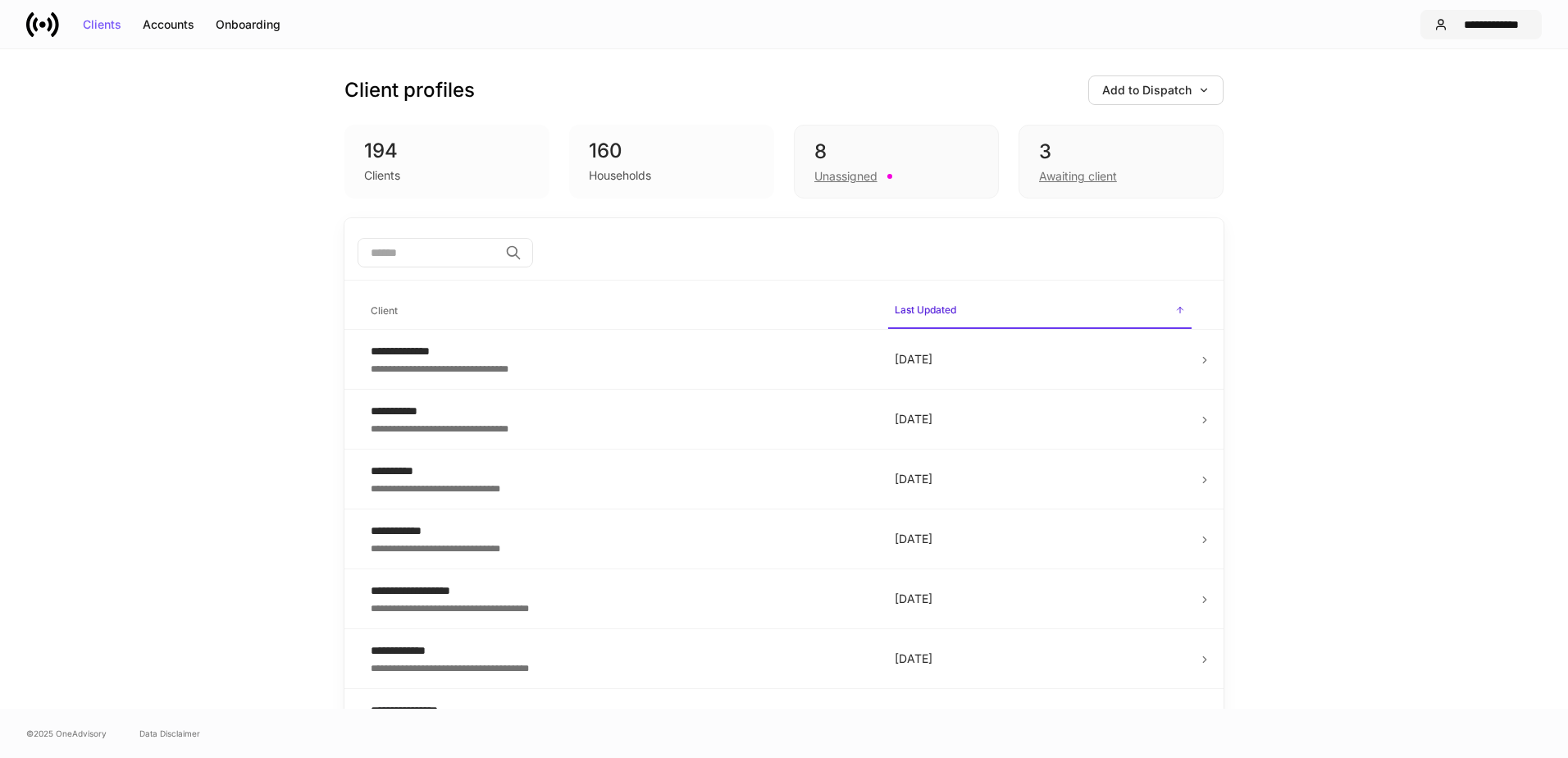
click at [1491, 24] on div "**********" at bounding box center [1490, 24] width 73 height 12
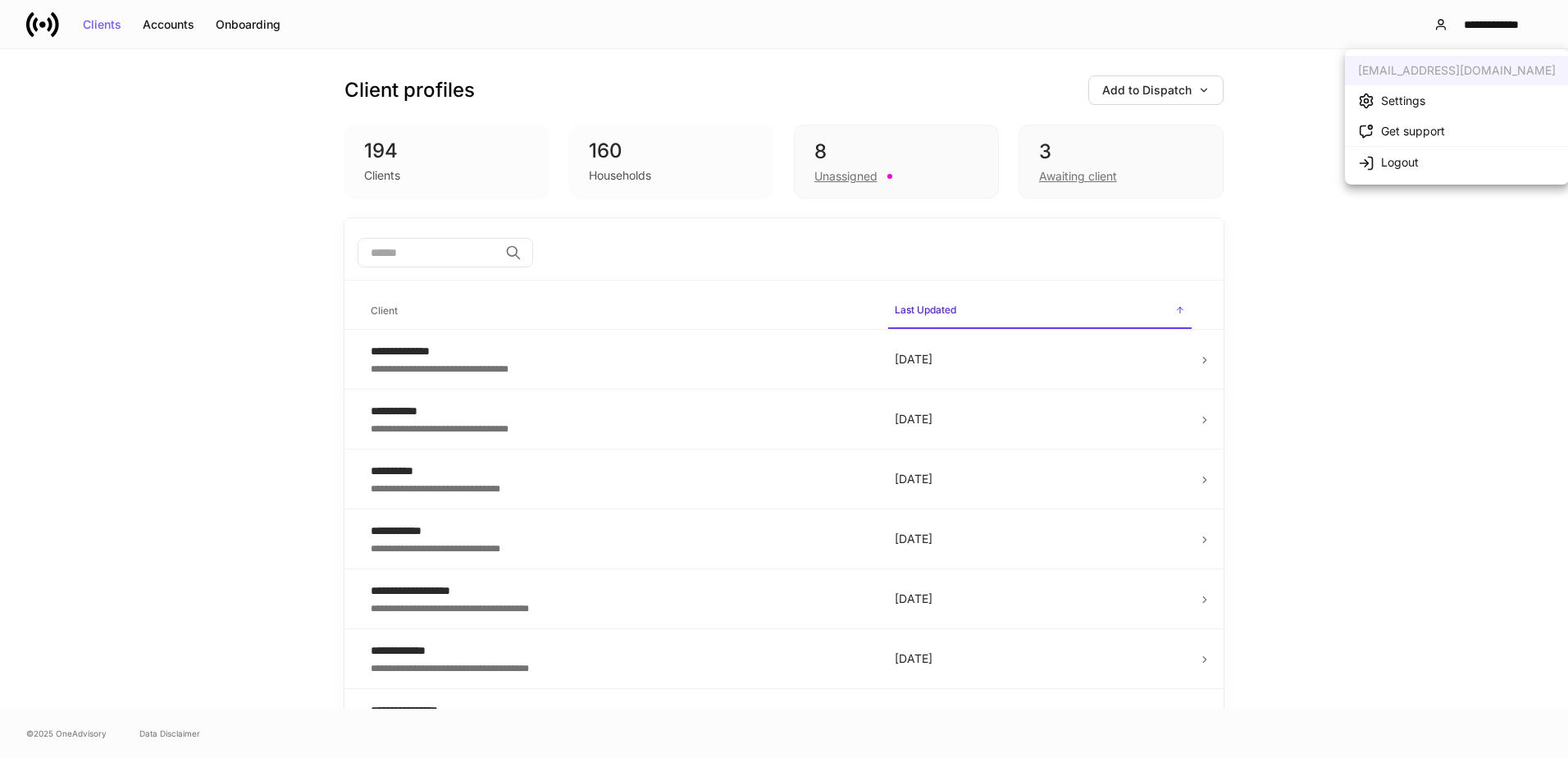
click at [1097, 93] on div at bounding box center [784, 379] width 1568 height 758
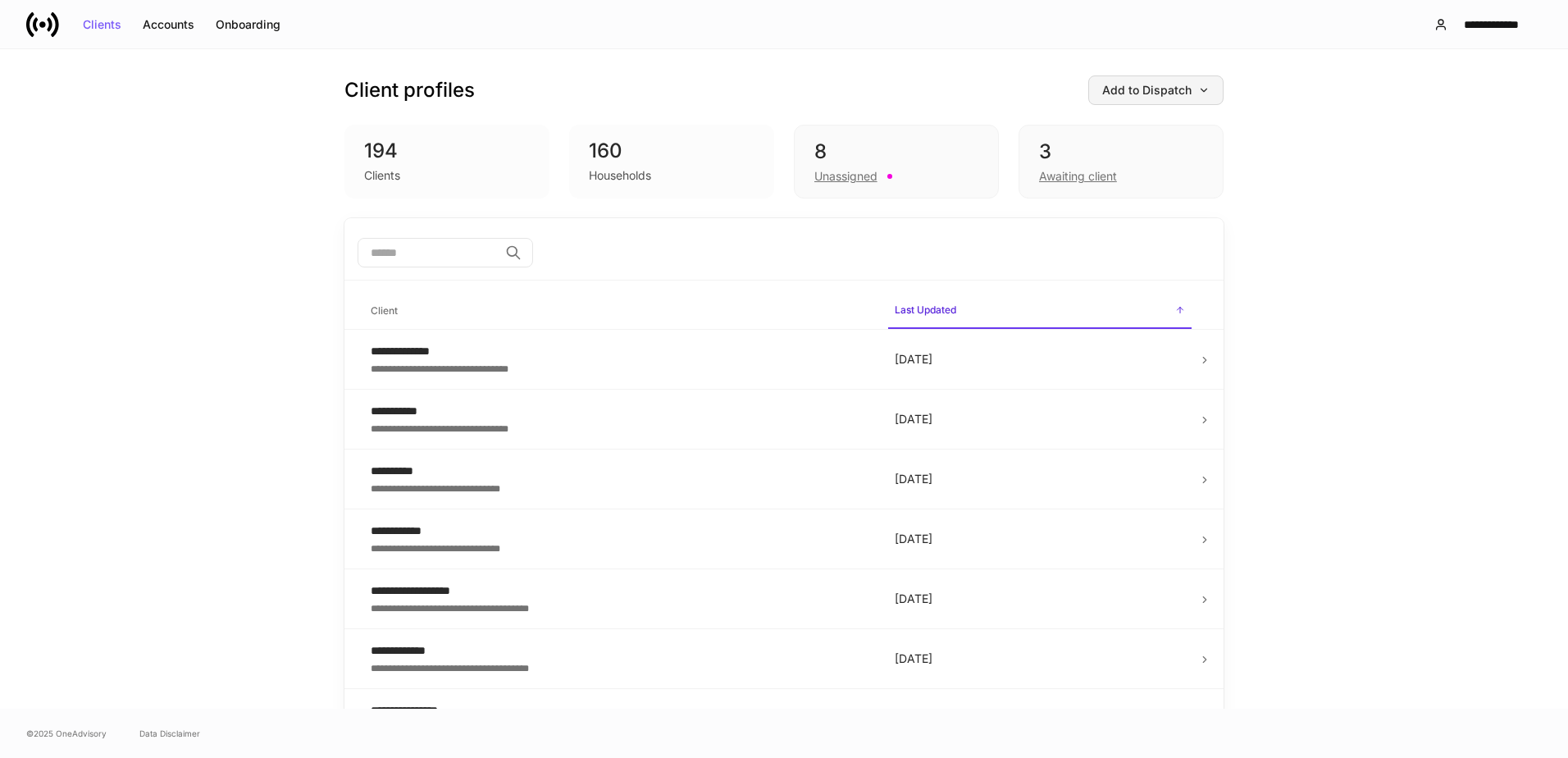
click at [1152, 85] on div "Add to Dispatch" at bounding box center [1156, 90] width 108 height 12
click at [1145, 138] on div "Add clients manually" at bounding box center [1113, 136] width 112 height 17
click at [919, 129] on div "8 Unassigned" at bounding box center [895, 161] width 205 height 73
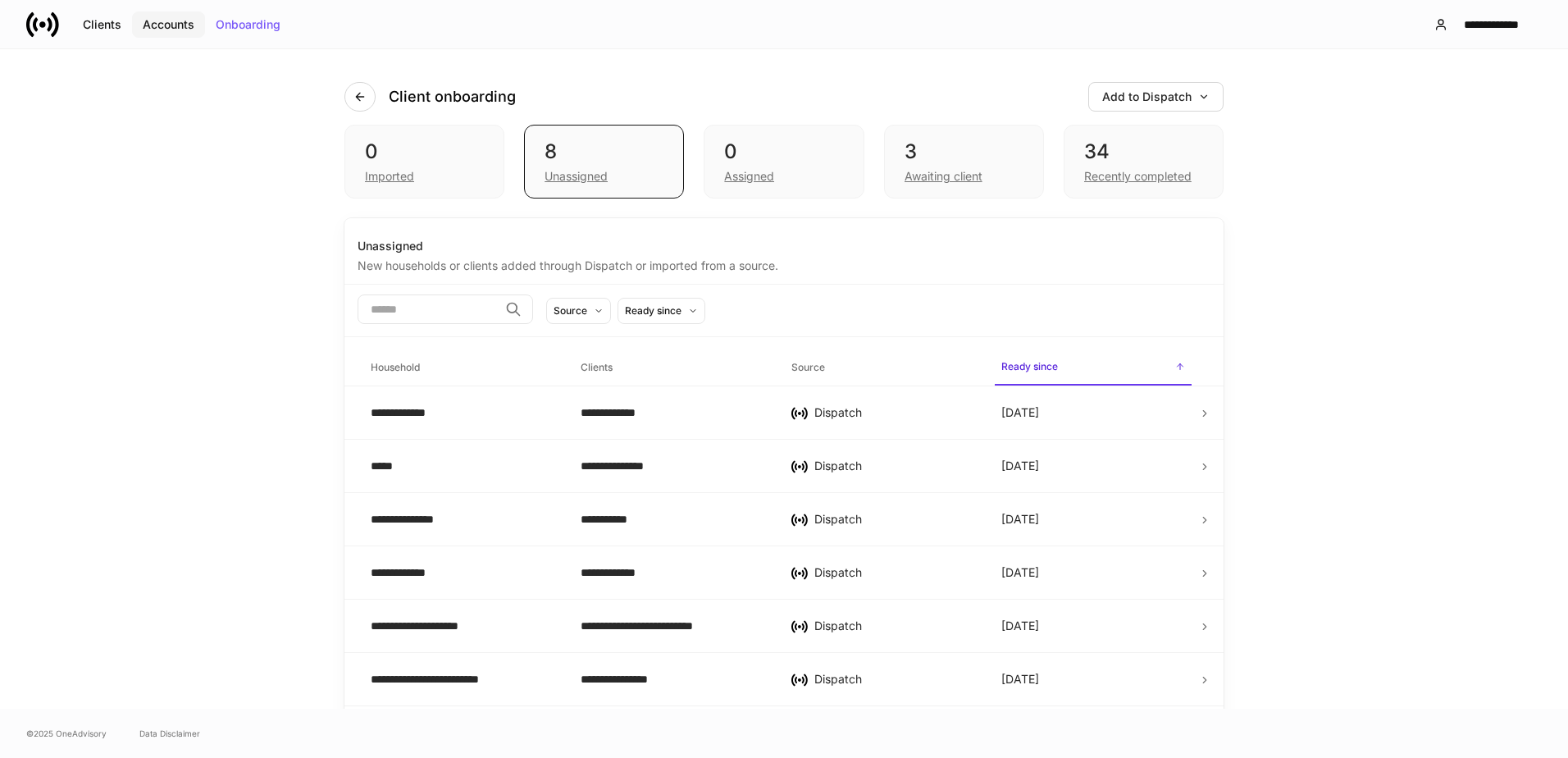
click at [192, 24] on div "Accounts" at bounding box center [168, 24] width 52 height 12
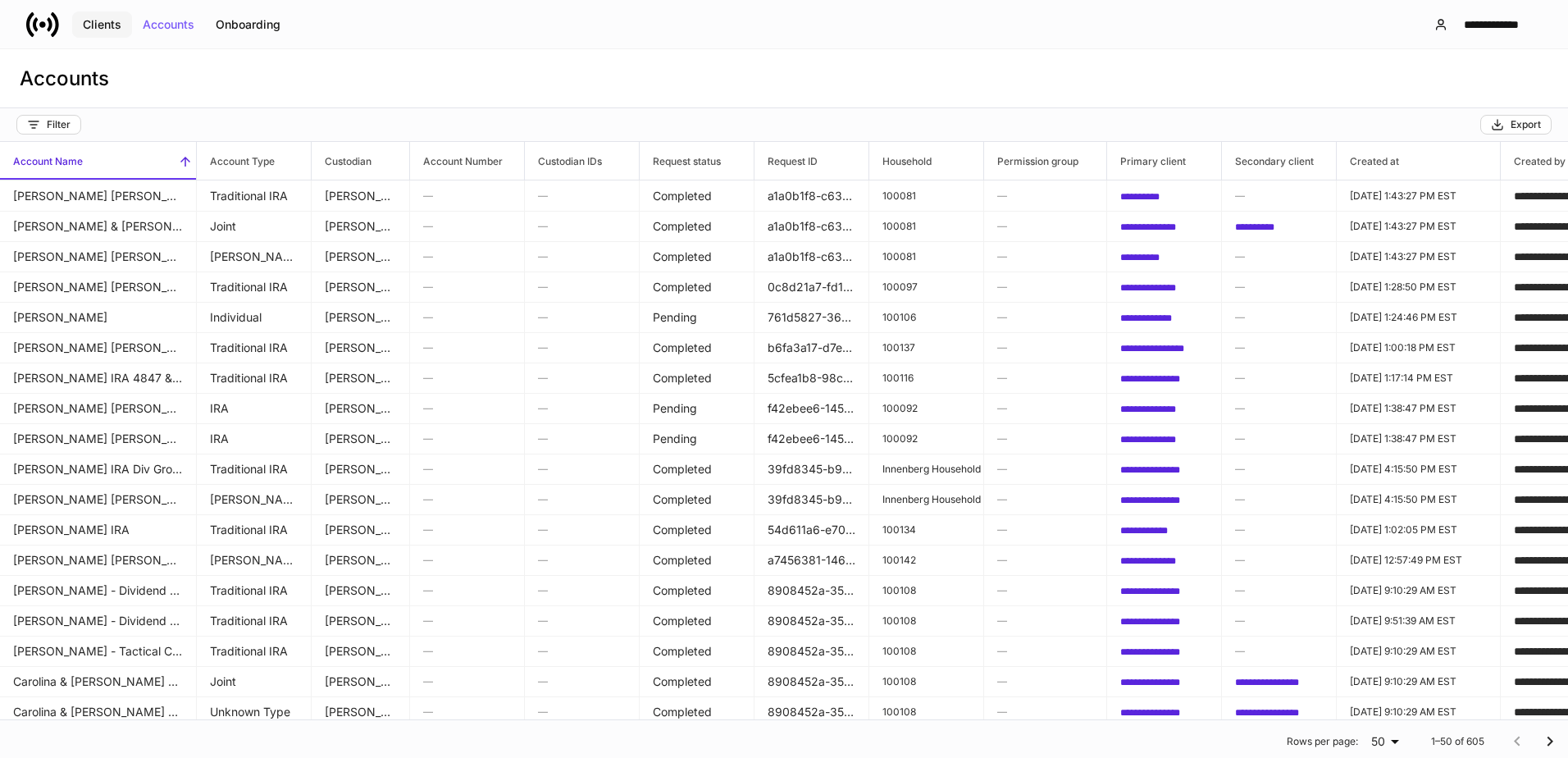
click at [102, 29] on div "Clients" at bounding box center [102, 24] width 38 height 12
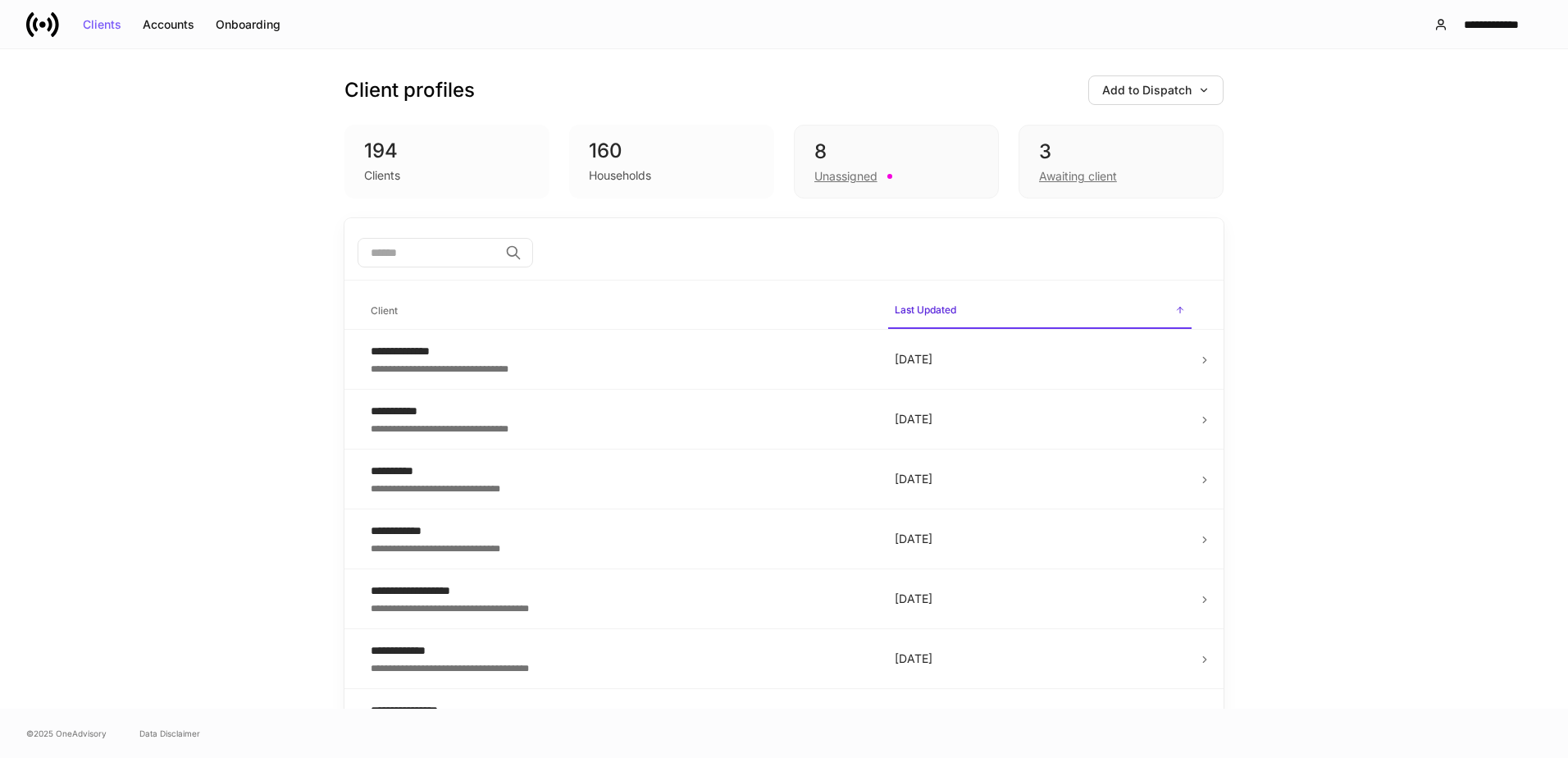
click at [16, 16] on div "**********" at bounding box center [784, 24] width 1568 height 48
click at [43, 30] on icon at bounding box center [42, 24] width 32 height 32
click at [1076, 169] on div "Awaiting client" at bounding box center [1078, 176] width 78 height 17
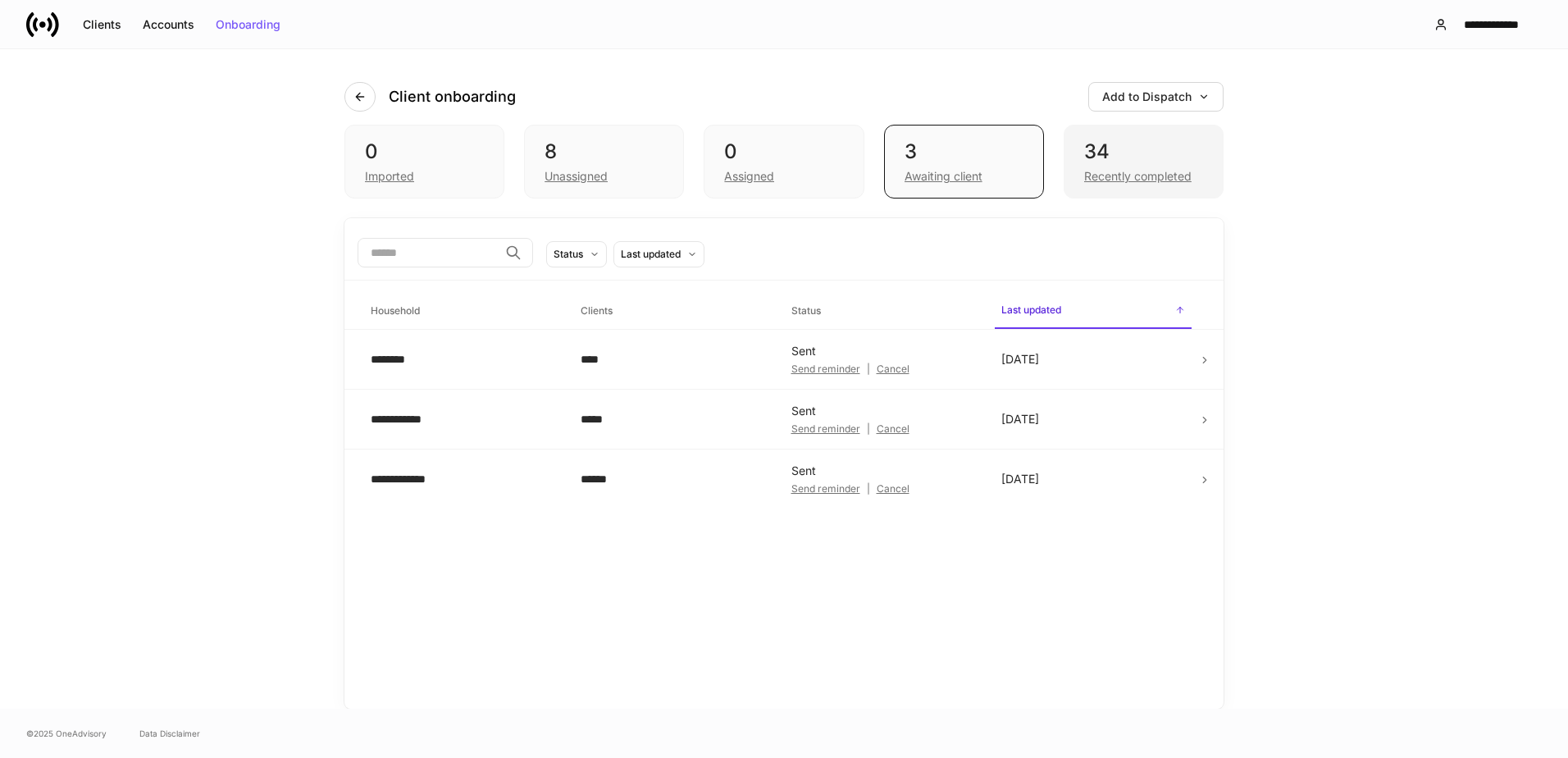
click at [1094, 173] on div "Recently completed" at bounding box center [1138, 176] width 108 height 17
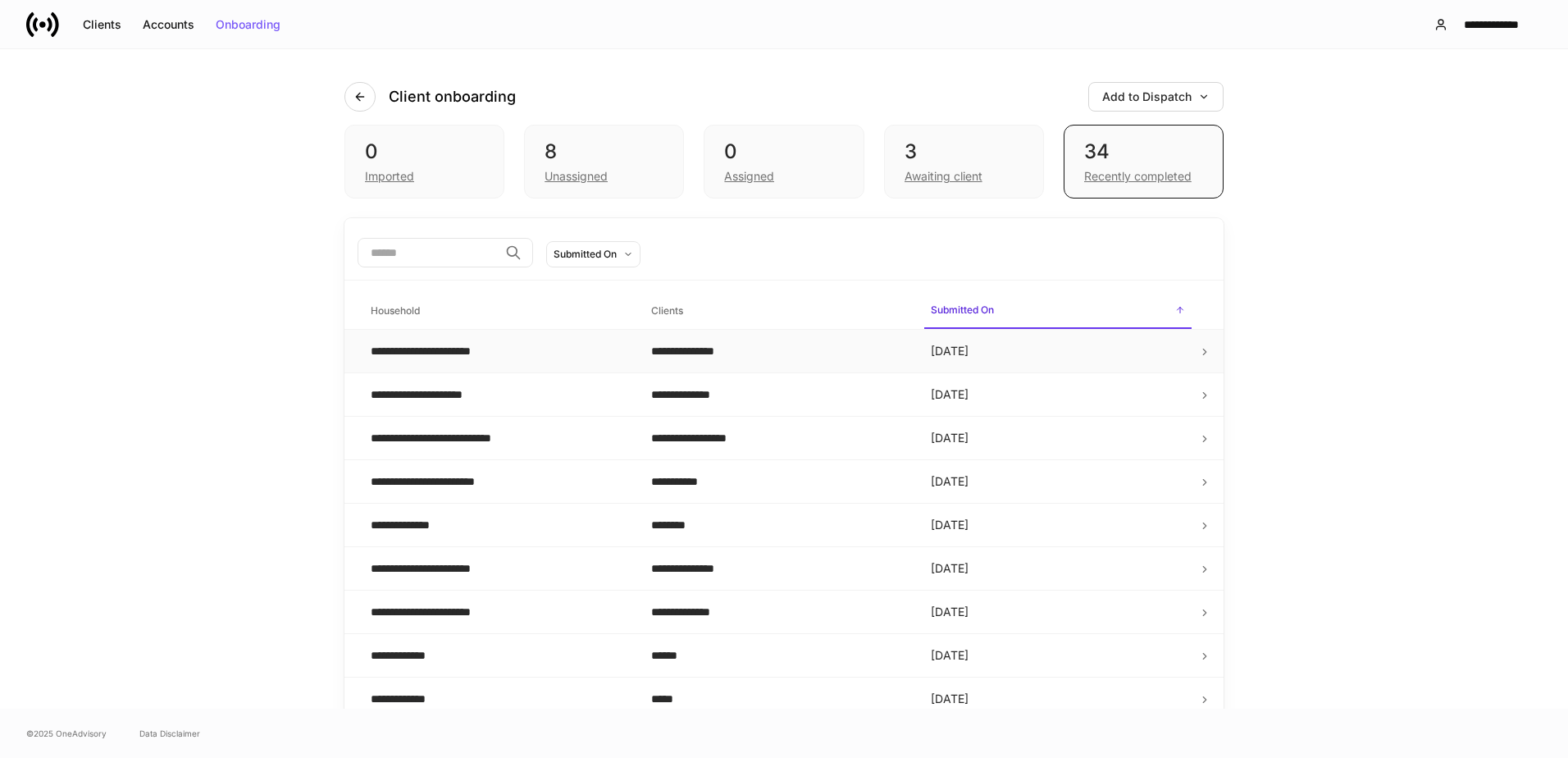
click at [448, 350] on div "**********" at bounding box center [439, 351] width 138 height 17
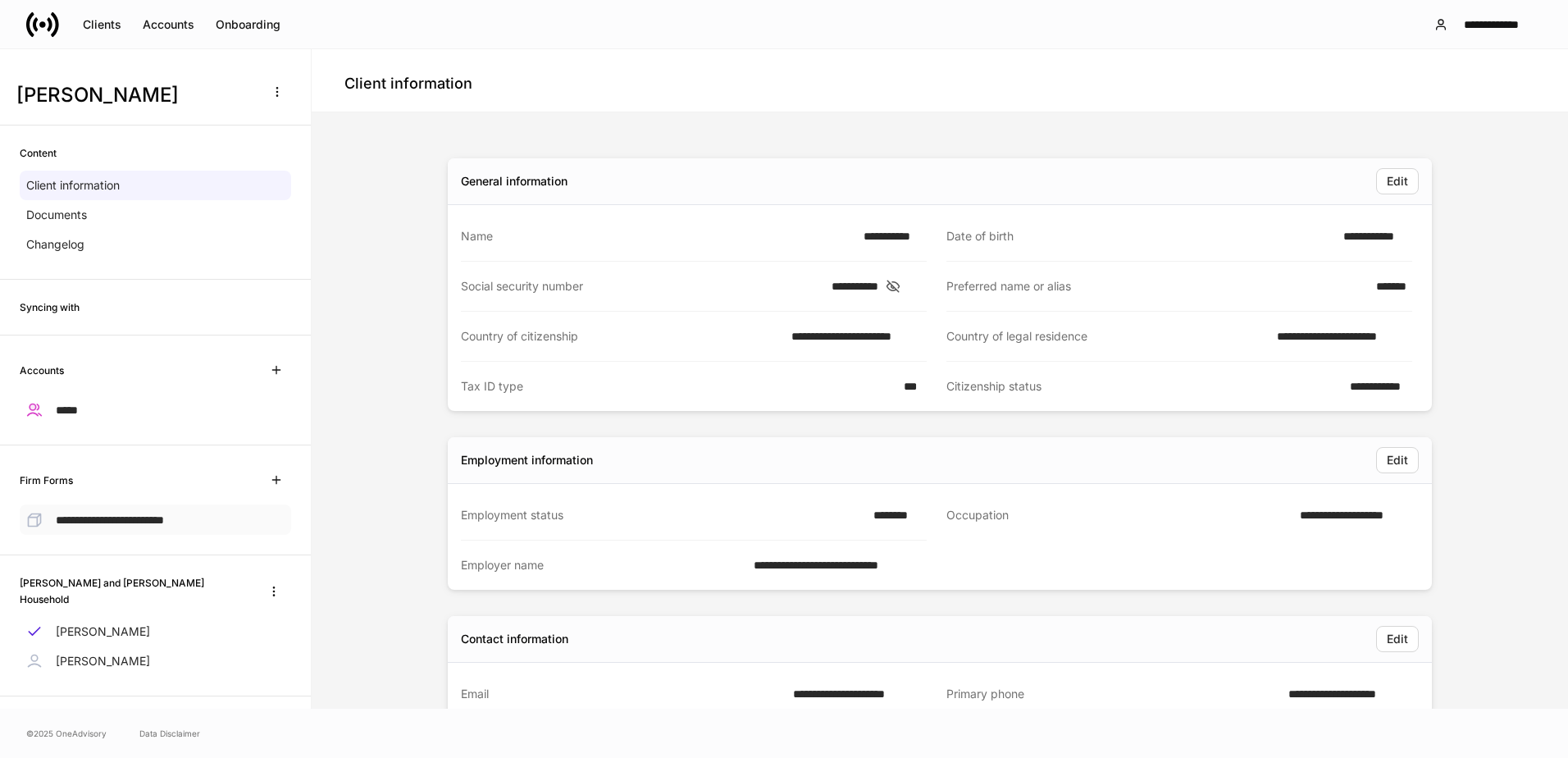
click at [123, 519] on span "**********" at bounding box center [110, 520] width 109 height 12
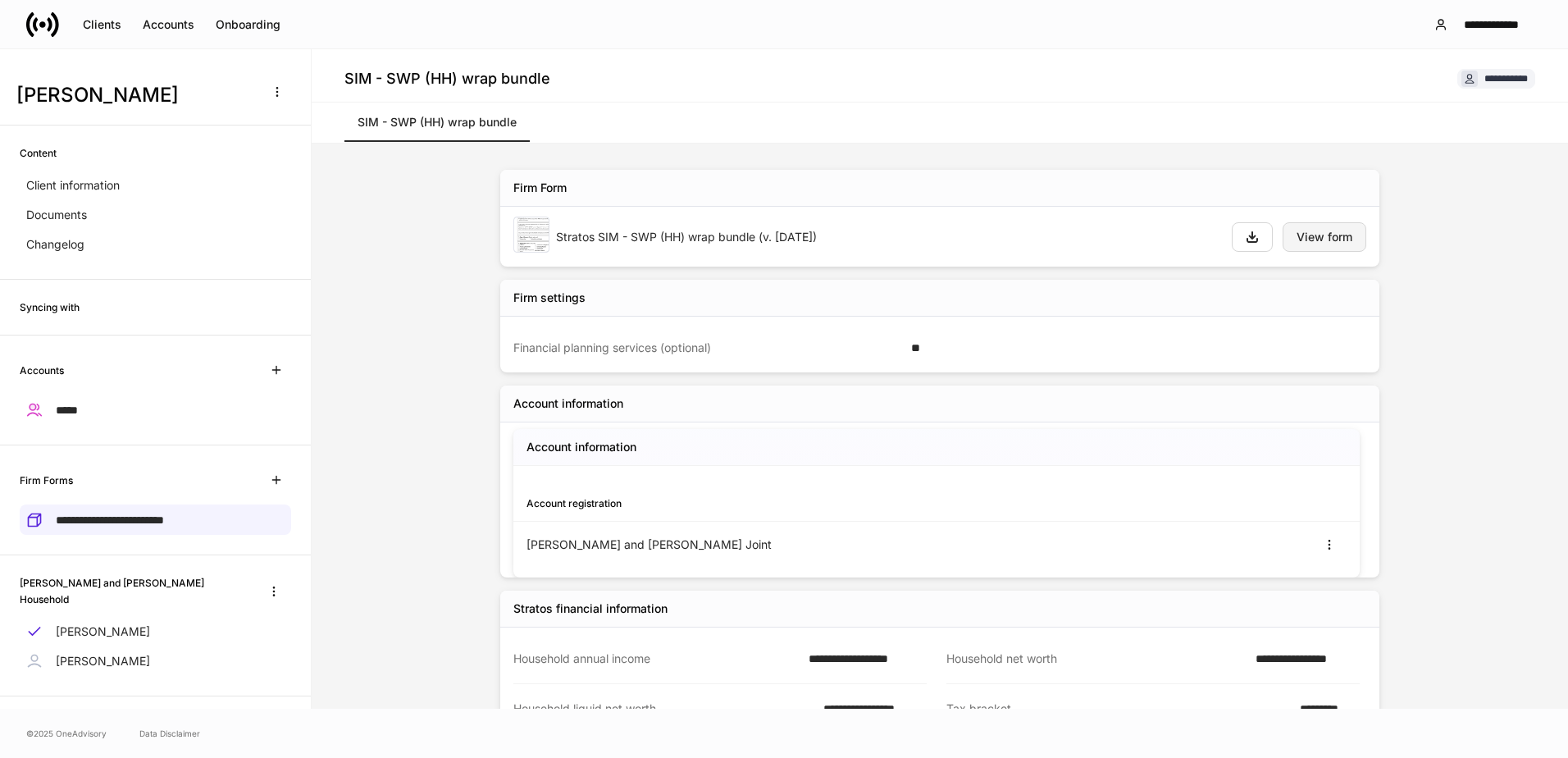
click at [1318, 240] on div "View form" at bounding box center [1324, 237] width 56 height 12
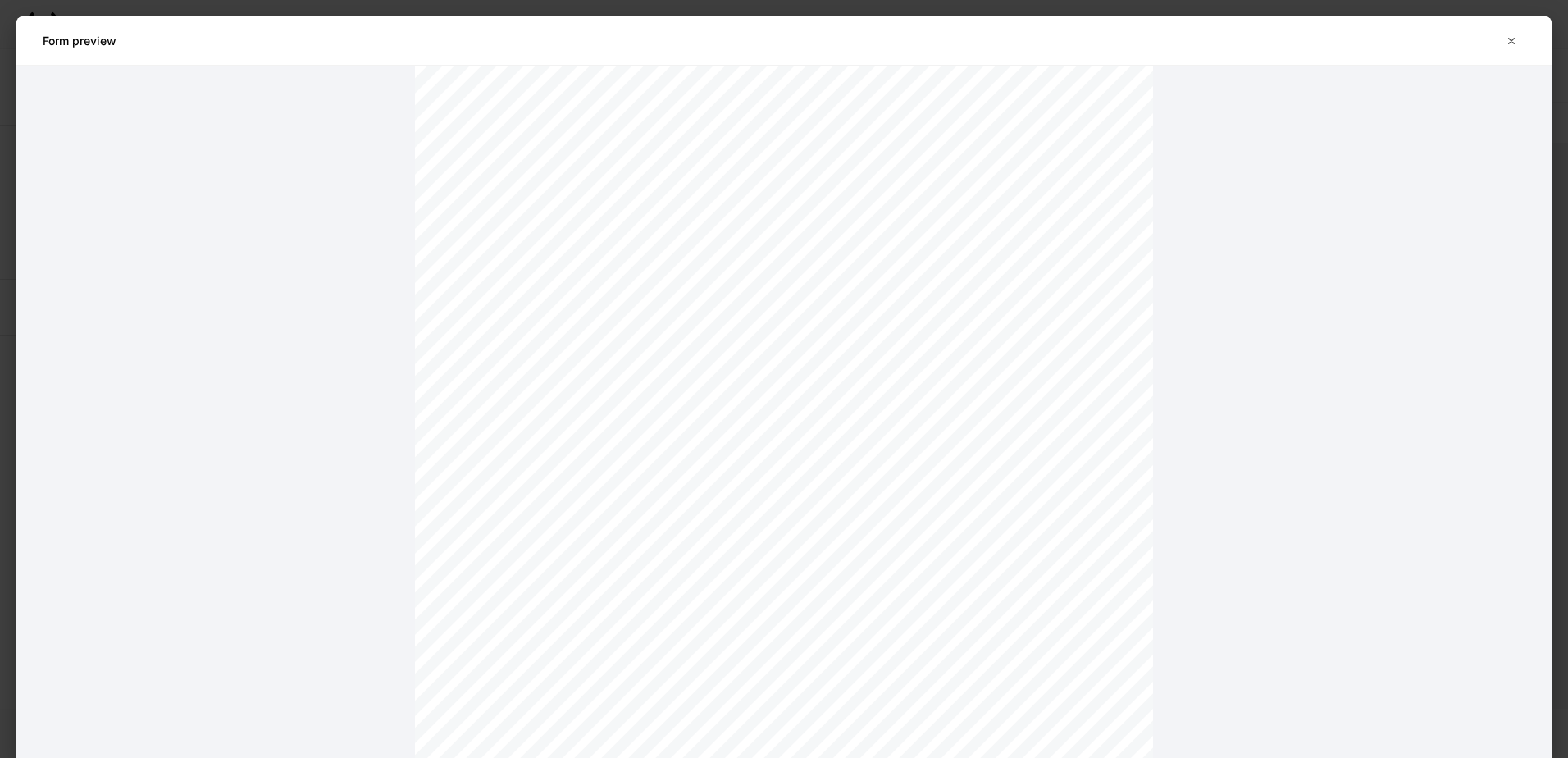
scroll to position [10494, 0]
click at [1513, 42] on icon "button" at bounding box center [1510, 40] width 13 height 13
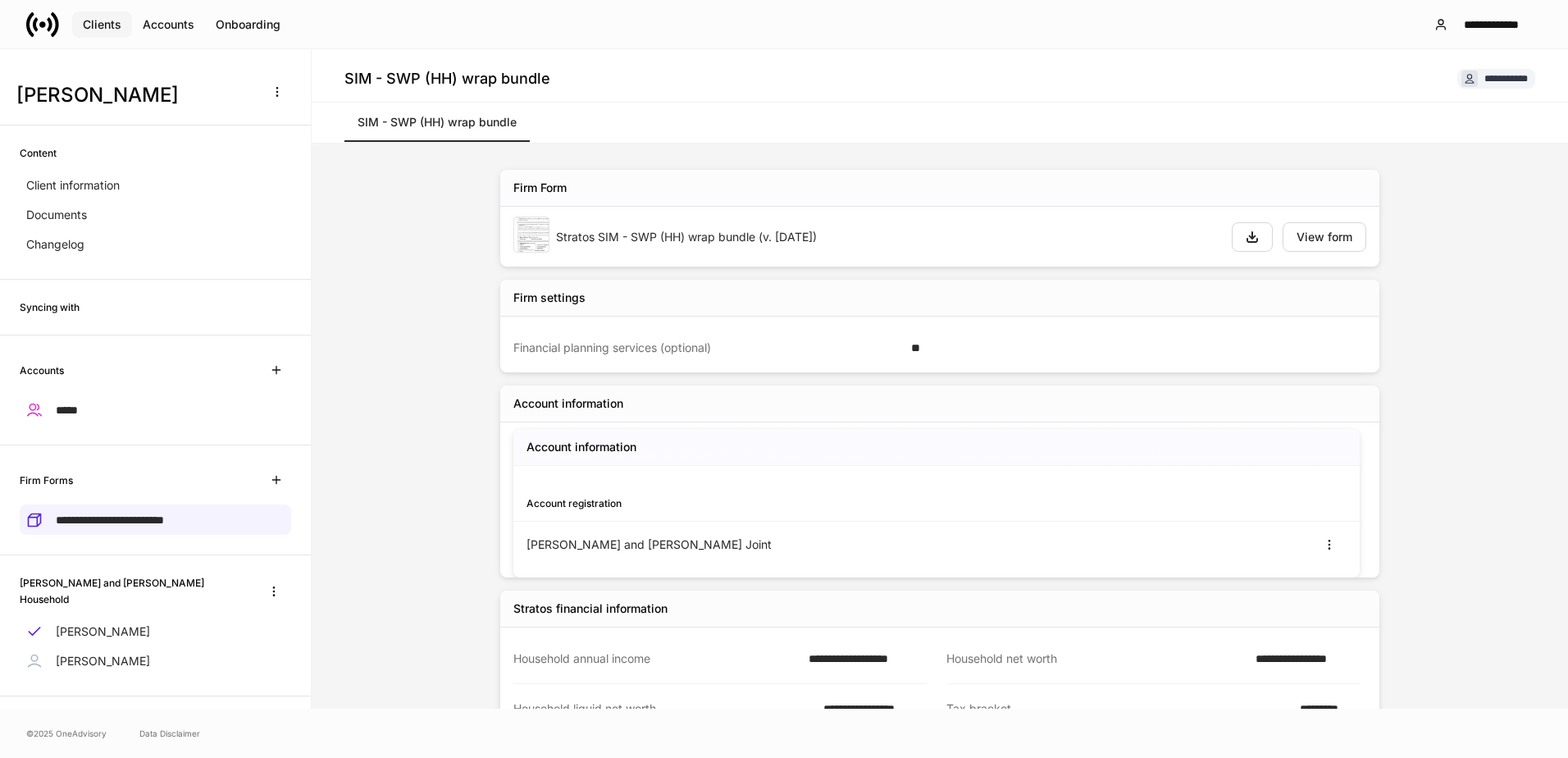
click at [109, 27] on div "Clients" at bounding box center [102, 24] width 38 height 12
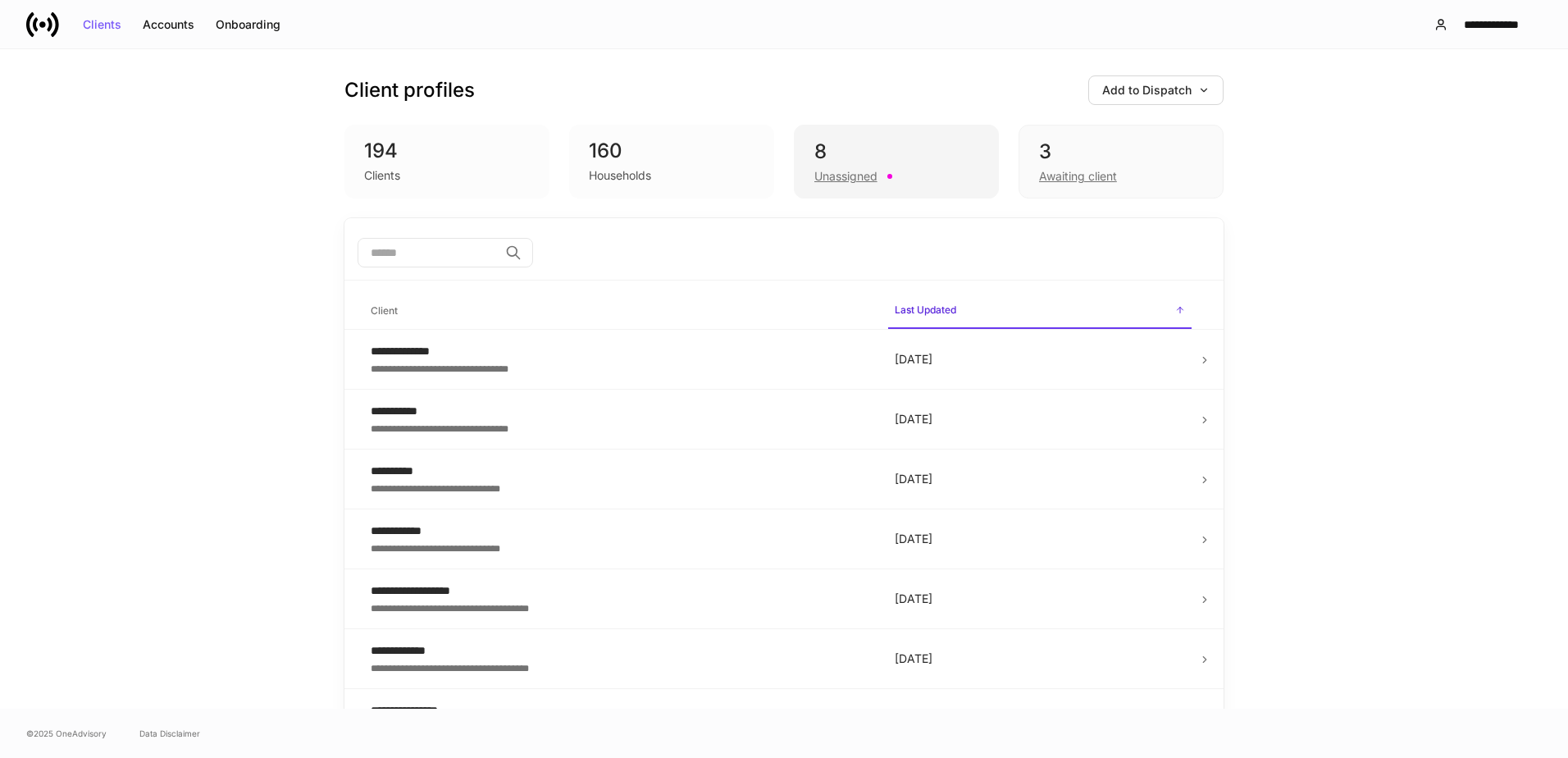
click at [825, 156] on div "8" at bounding box center [895, 151] width 164 height 26
